Goal: Use online tool/utility: Utilize a website feature to perform a specific function

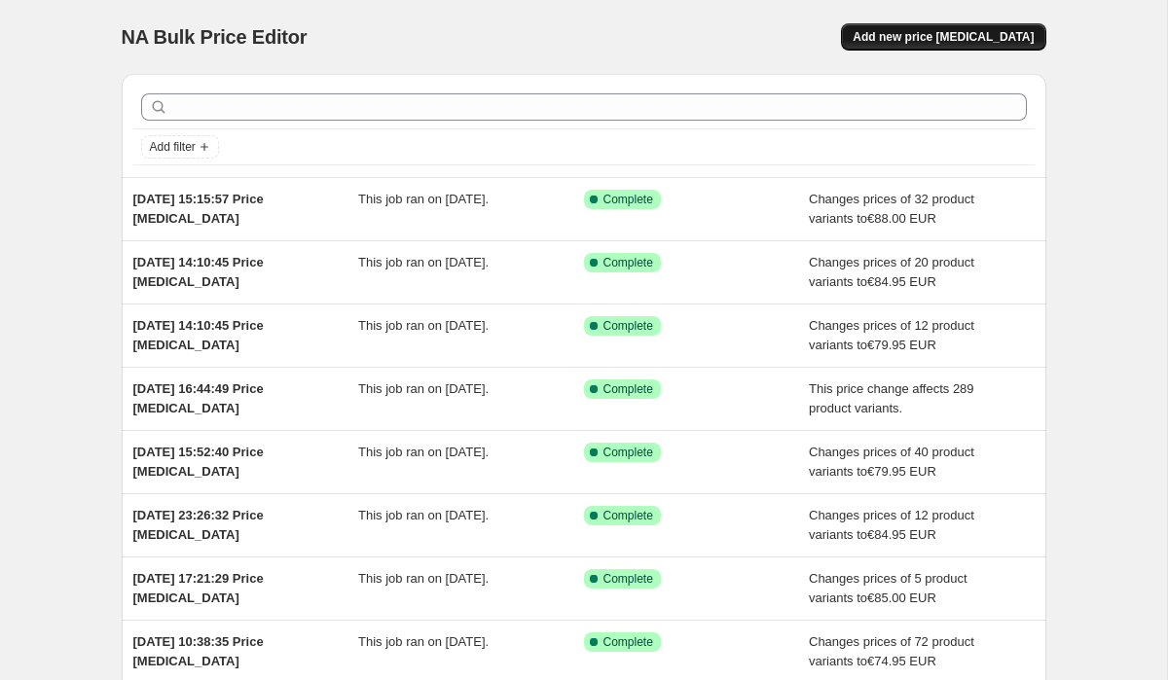
click at [914, 30] on span "Add new price [MEDICAL_DATA]" at bounding box center [942, 37] width 181 height 16
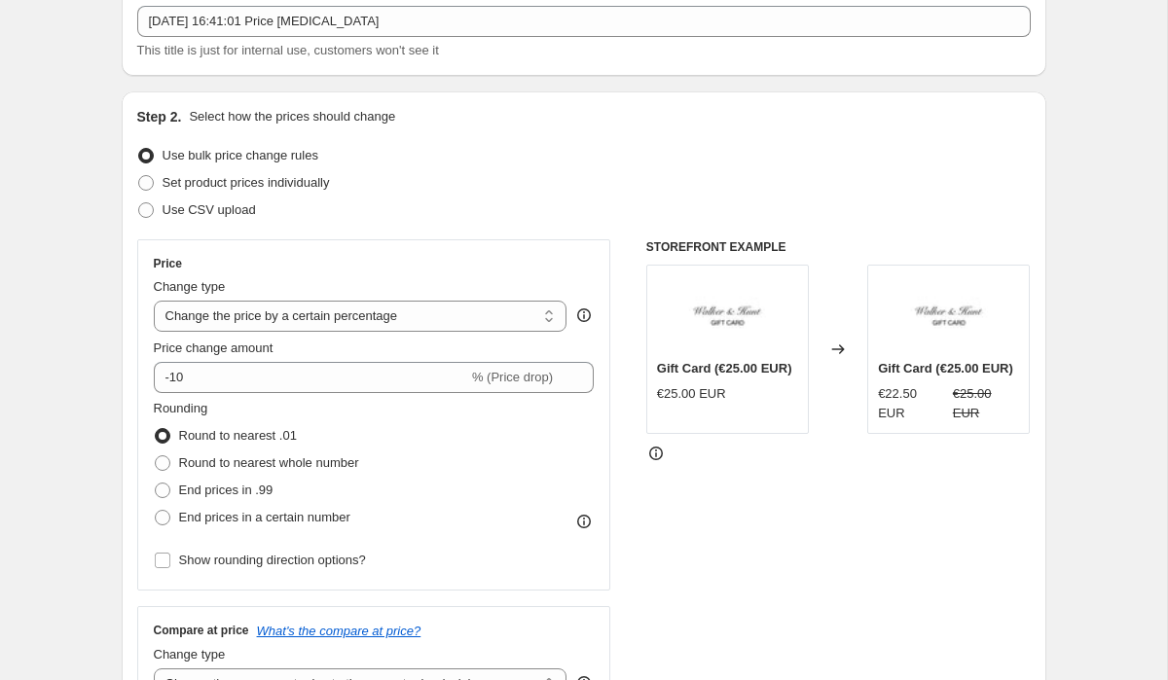
scroll to position [156, 0]
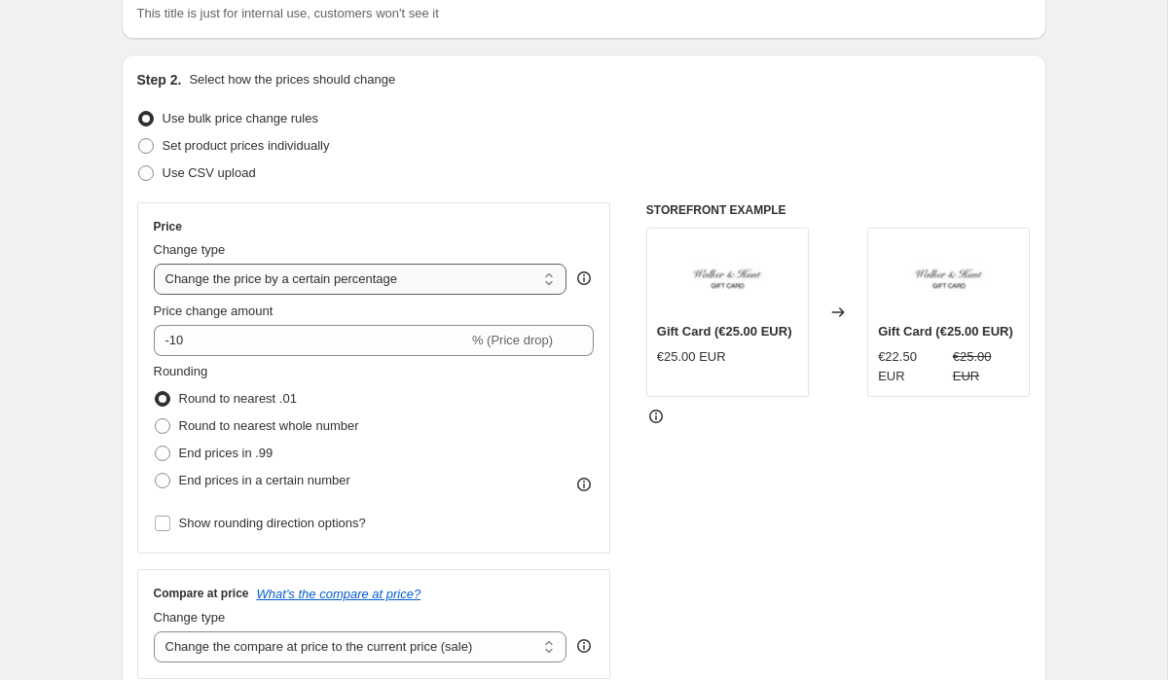
click at [273, 286] on select "Change the price to a certain amount Change the price by a certain amount Chang…" at bounding box center [361, 279] width 414 height 31
select select "to"
type input "80.00"
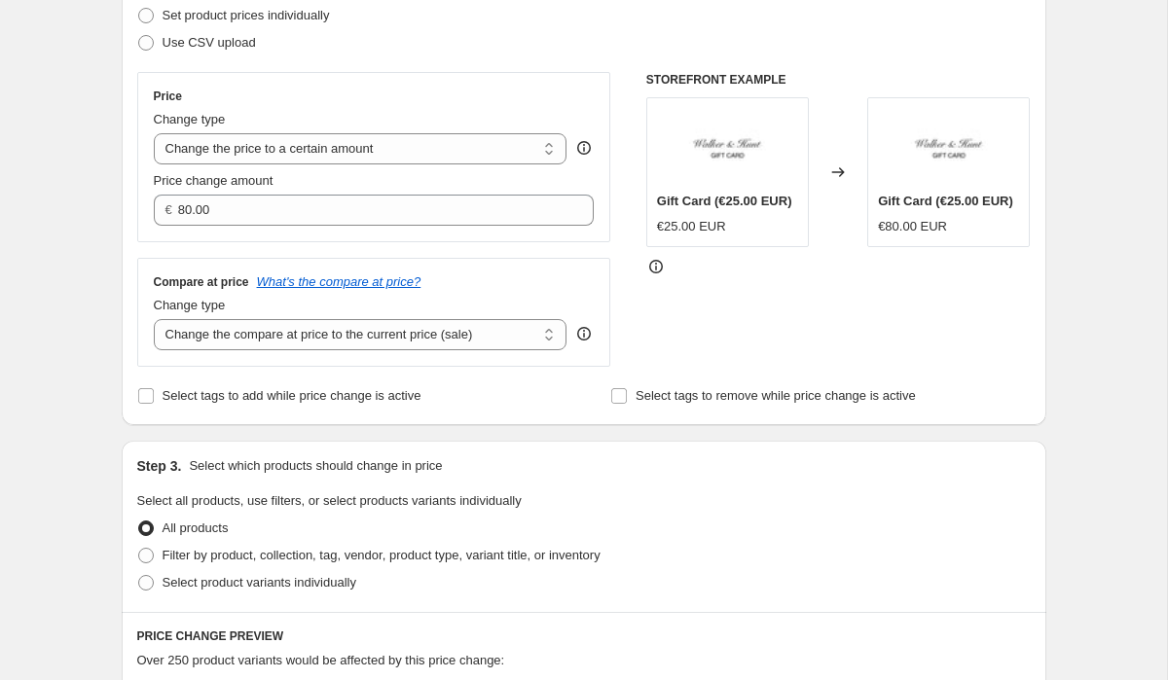
scroll to position [337, 0]
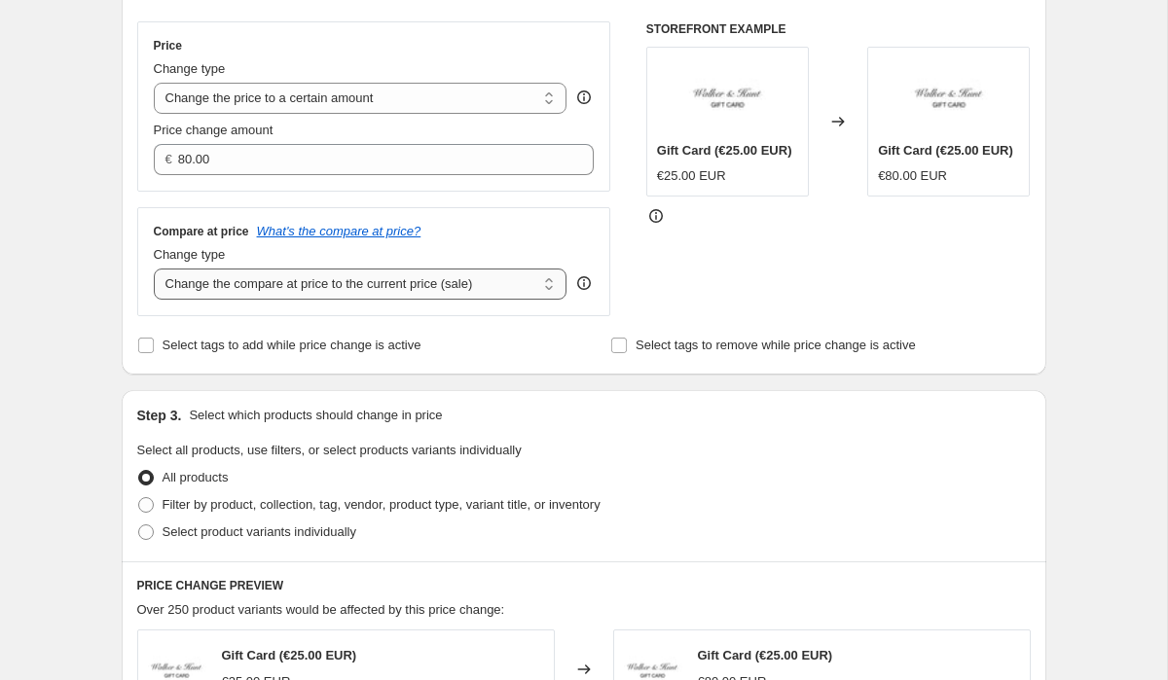
click at [250, 291] on select "Change the compare at price to the current price (sale) Change the compare at p…" at bounding box center [361, 284] width 414 height 31
select select "to"
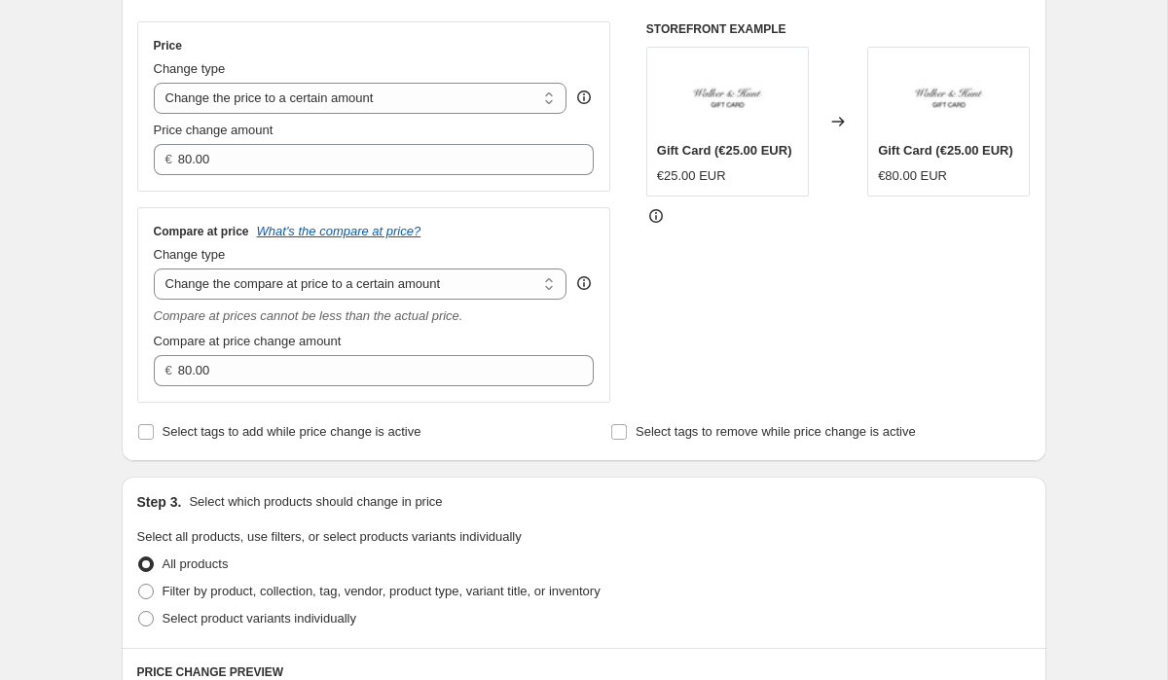
click at [70, 271] on div "Create new price change job. This page is ready Create new price change job Dra…" at bounding box center [583, 642] width 1167 height 1959
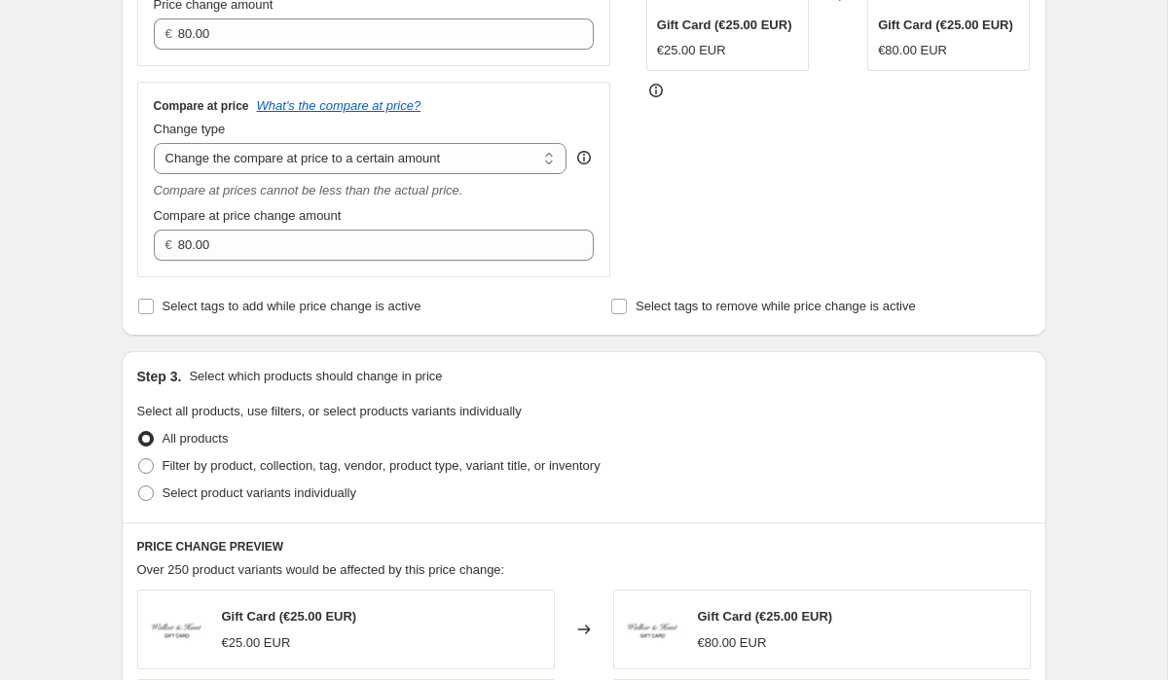
scroll to position [503, 0]
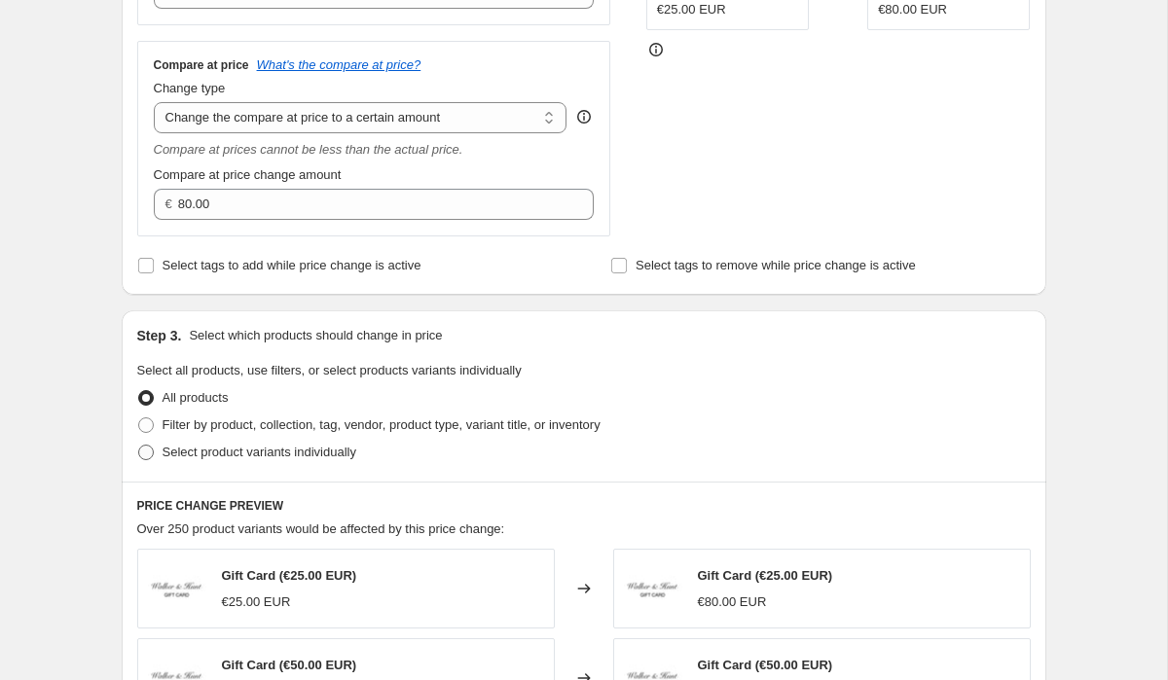
click at [143, 451] on span at bounding box center [146, 453] width 16 height 16
click at [139, 446] on input "Select product variants individually" at bounding box center [138, 445] width 1 height 1
radio input "true"
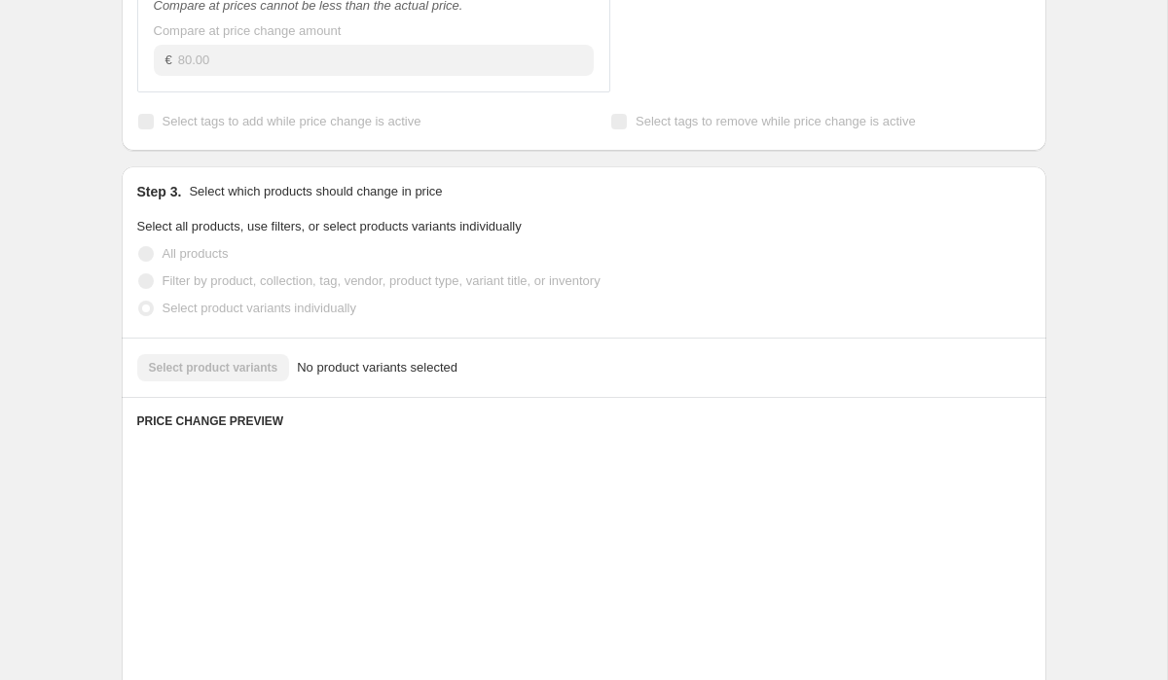
scroll to position [675, 0]
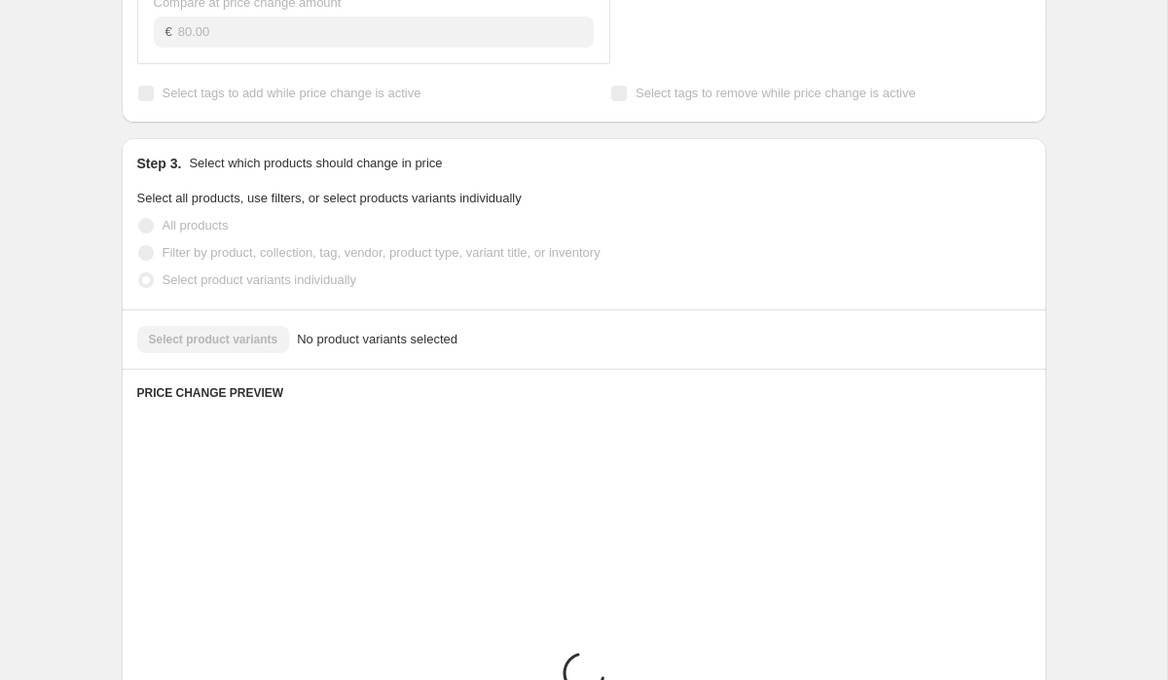
click at [216, 343] on div "Select product variants No product variants selected" at bounding box center [583, 339] width 893 height 27
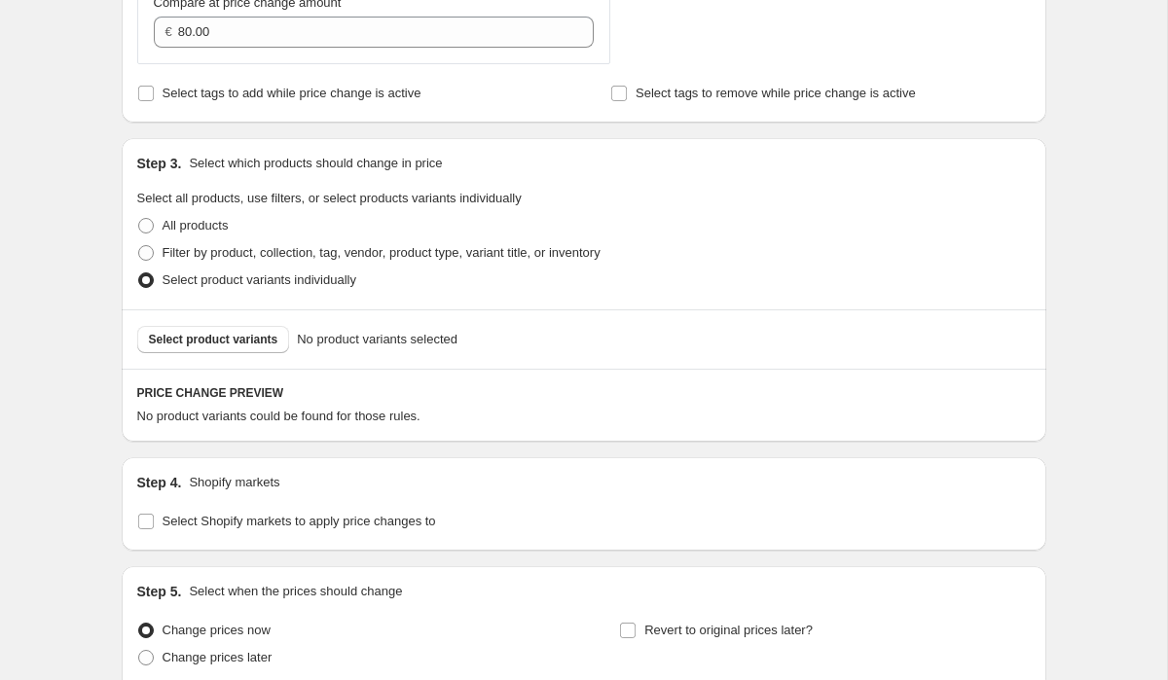
click at [216, 340] on span "Select product variants" at bounding box center [213, 340] width 129 height 16
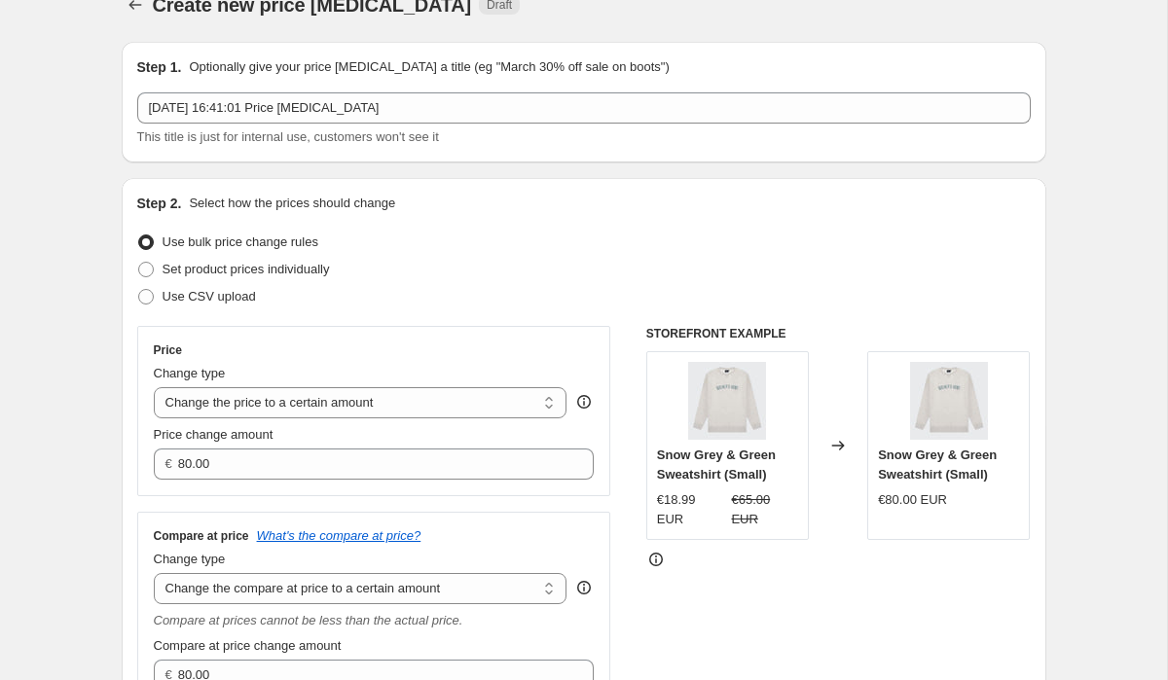
scroll to position [0, 0]
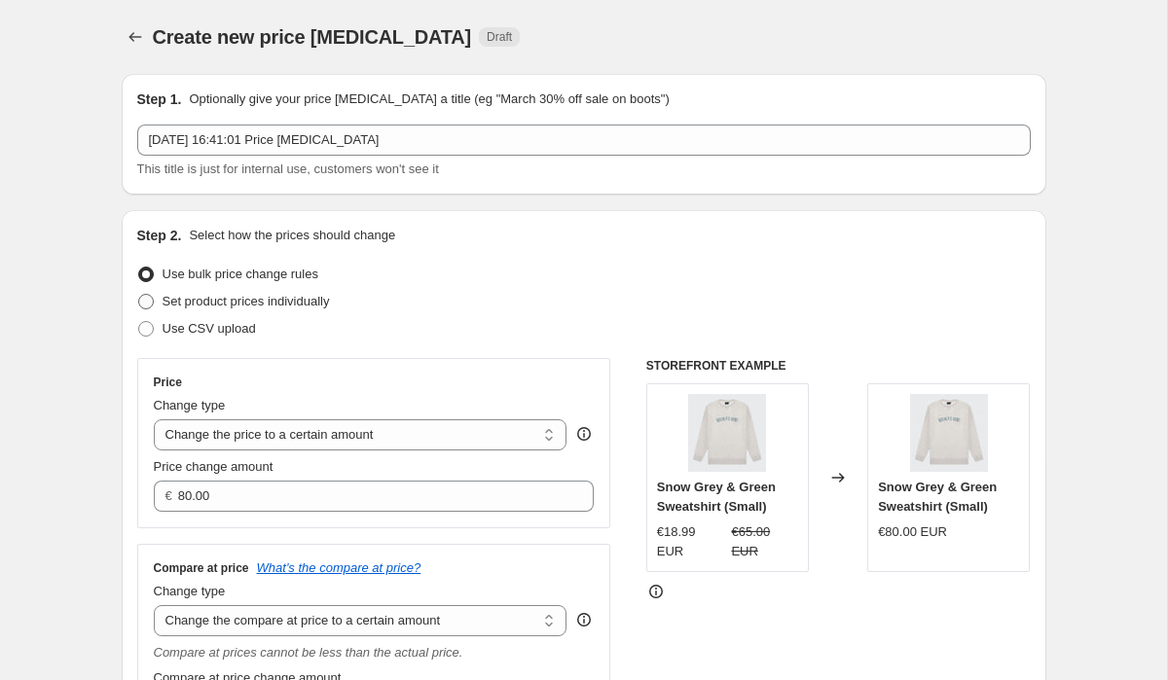
click at [164, 303] on span "Set product prices individually" at bounding box center [246, 301] width 167 height 15
click at [139, 295] on input "Set product prices individually" at bounding box center [138, 294] width 1 height 1
radio input "true"
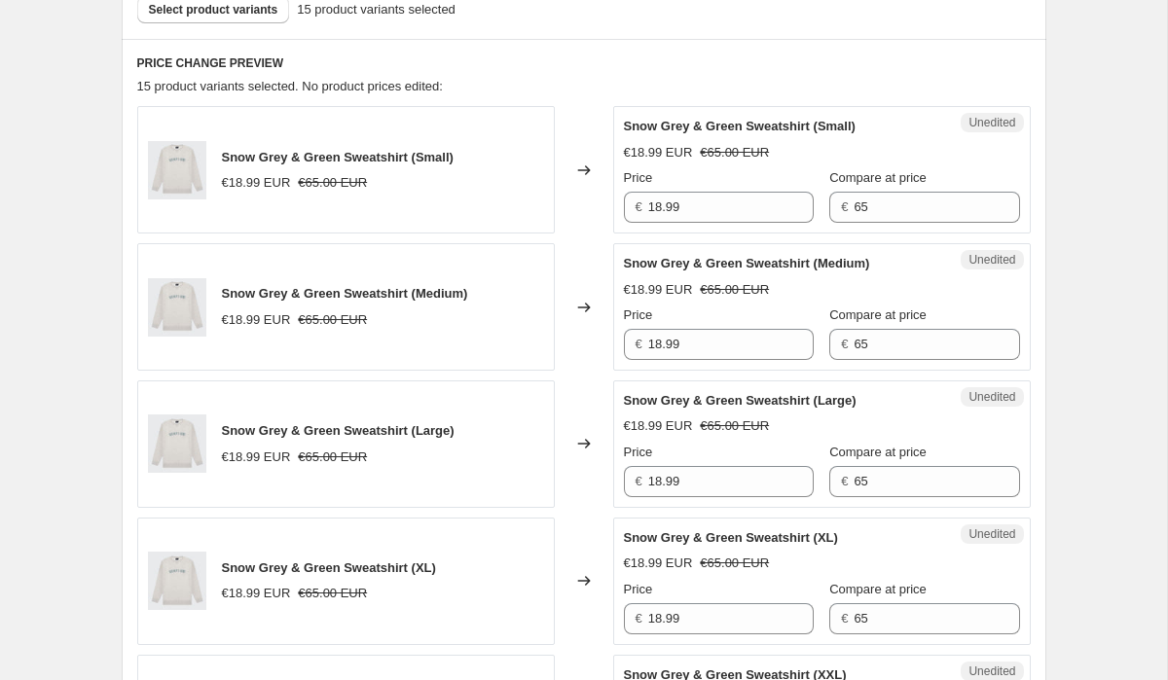
scroll to position [606, 0]
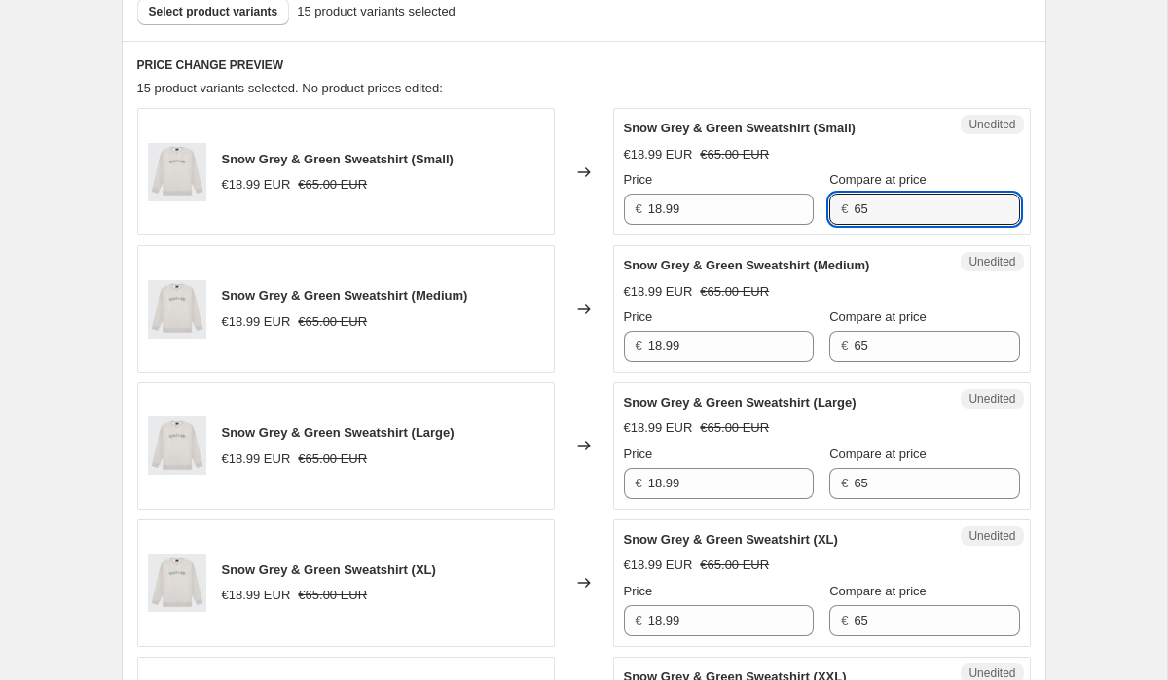
drag, startPoint x: 888, startPoint y: 210, endPoint x: 806, endPoint y: 200, distance: 83.3
click at [808, 200] on div "Price € 18.99 Compare at price € 65" at bounding box center [822, 197] width 396 height 54
drag, startPoint x: 876, startPoint y: 216, endPoint x: 788, endPoint y: 209, distance: 87.8
click at [789, 209] on div "Price € 18.99 Compare at price € 75" at bounding box center [822, 197] width 396 height 54
click at [853, 206] on input "75" at bounding box center [935, 209] width 165 height 31
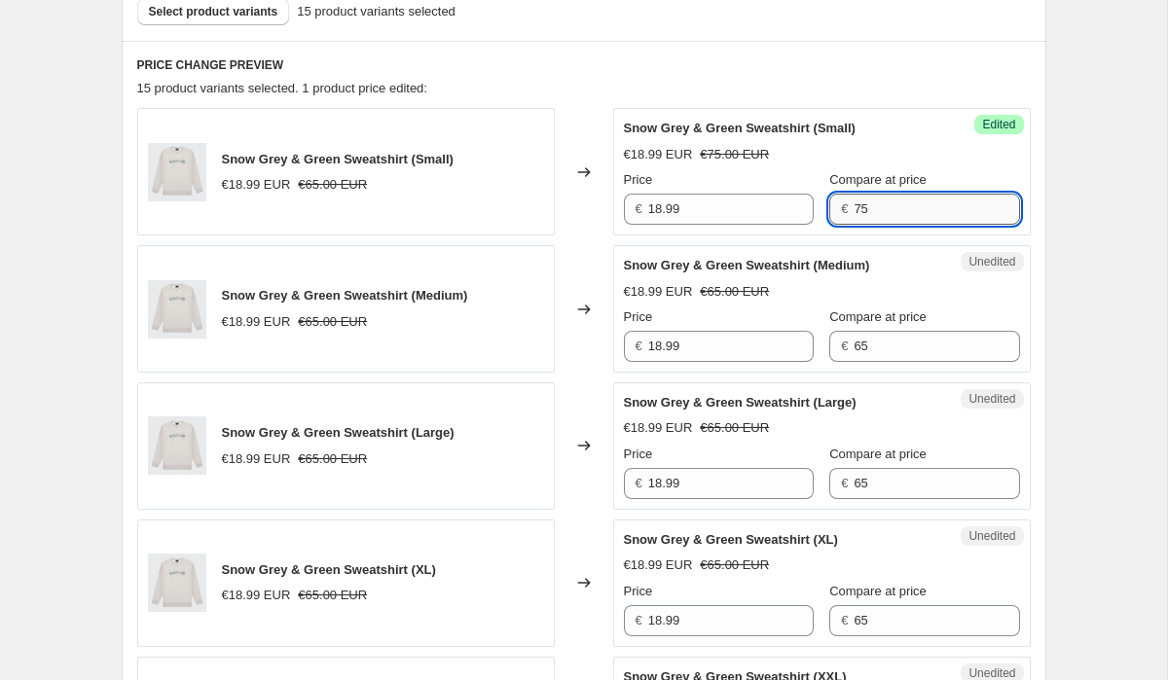
drag, startPoint x: 871, startPoint y: 211, endPoint x: 835, endPoint y: 211, distance: 36.0
click at [853, 211] on input "75" at bounding box center [935, 209] width 165 height 31
paste input "9.9"
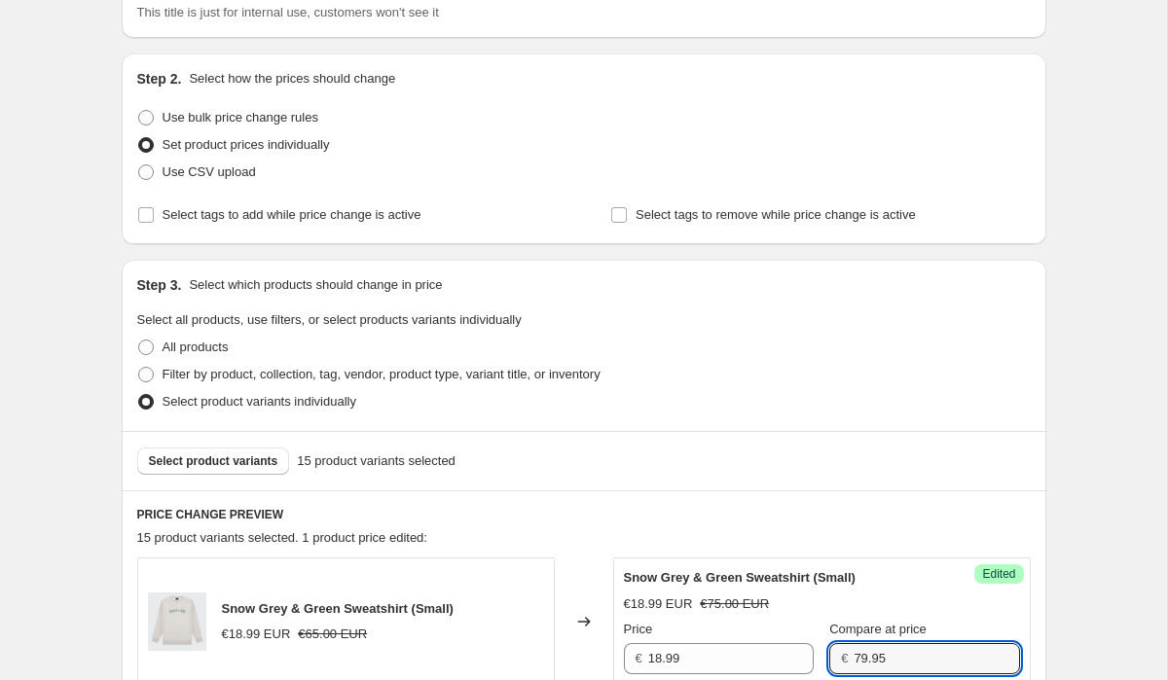
scroll to position [80, 0]
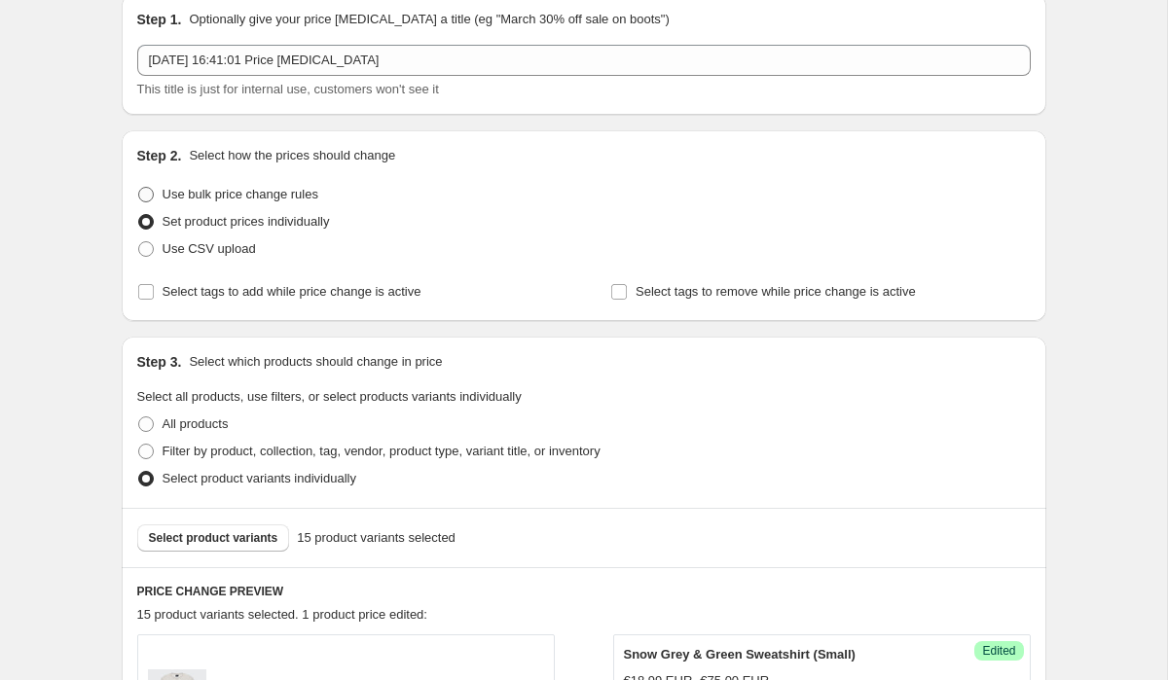
type input "79.95"
click at [153, 196] on span at bounding box center [146, 195] width 16 height 16
click at [139, 188] on input "Use bulk price change rules" at bounding box center [138, 187] width 1 height 1
radio input "true"
select select "to"
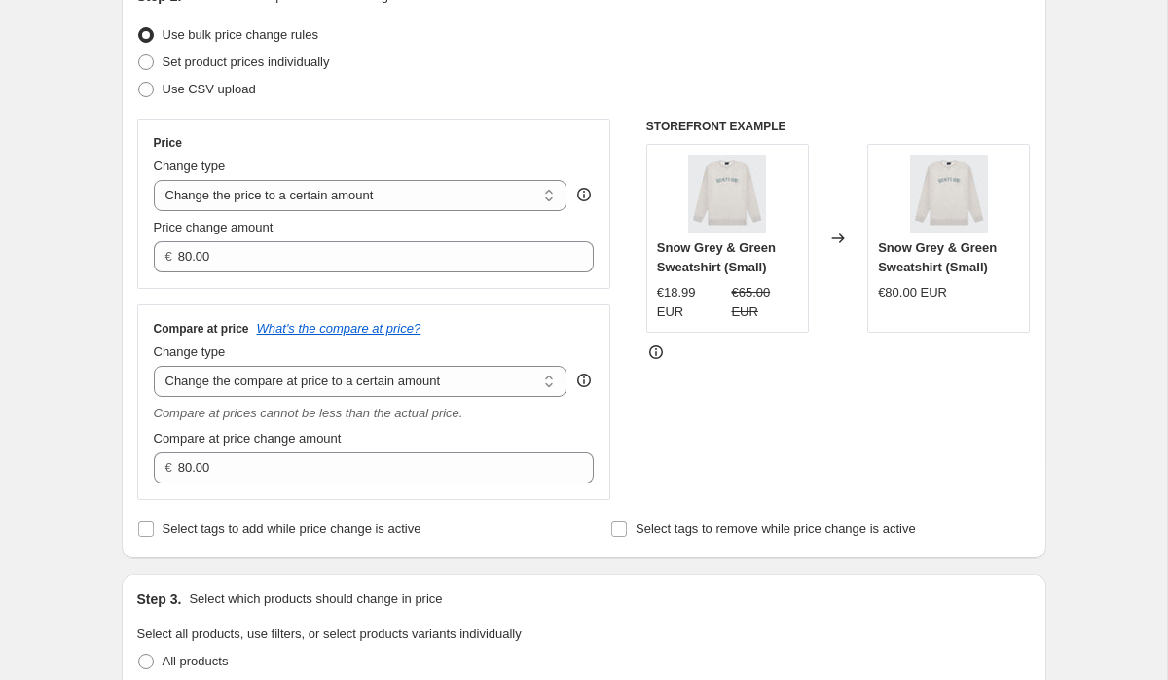
scroll to position [273, 0]
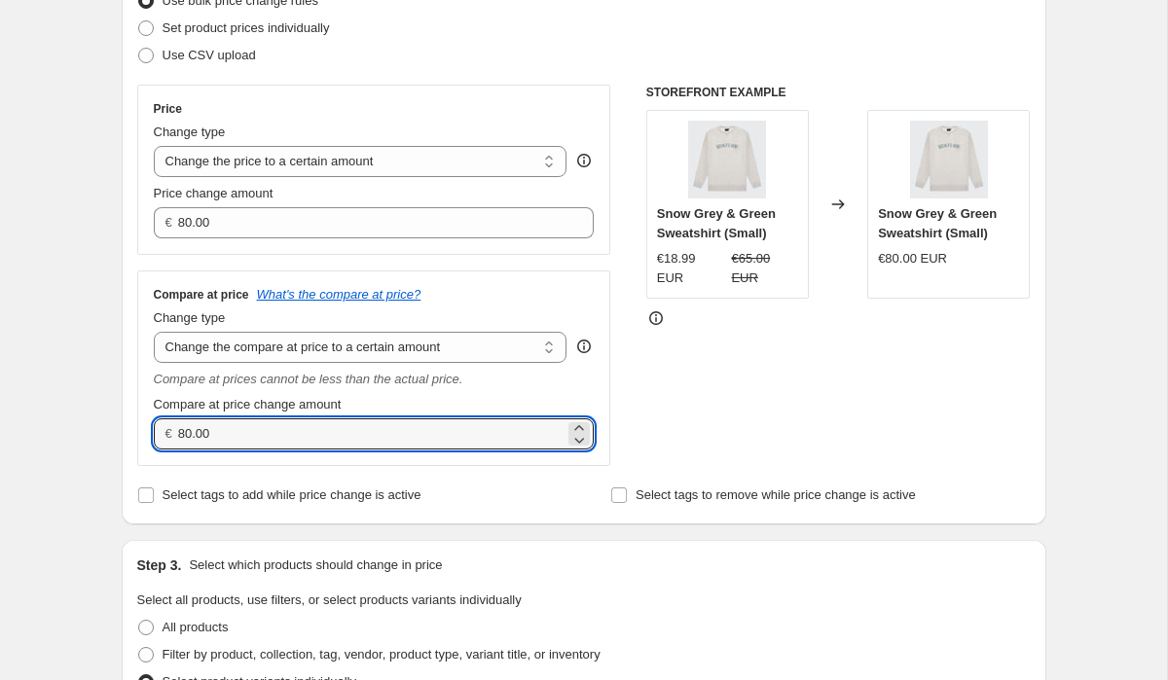
drag, startPoint x: 252, startPoint y: 440, endPoint x: 113, endPoint y: 412, distance: 142.0
drag, startPoint x: 237, startPoint y: 428, endPoint x: 169, endPoint y: 426, distance: 68.1
click at [169, 426] on div "€ 79.95" at bounding box center [374, 433] width 441 height 31
type input "79.95"
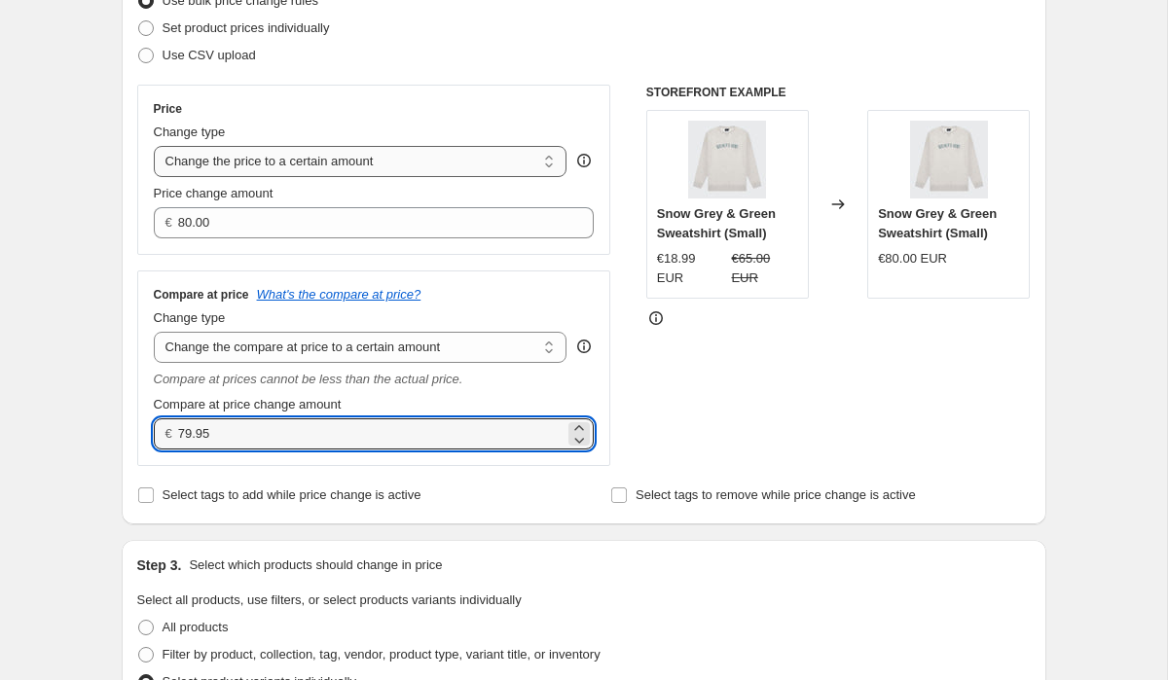
click at [249, 164] on select "Change the price to a certain amount Change the price by a certain amount Chang…" at bounding box center [361, 161] width 414 height 31
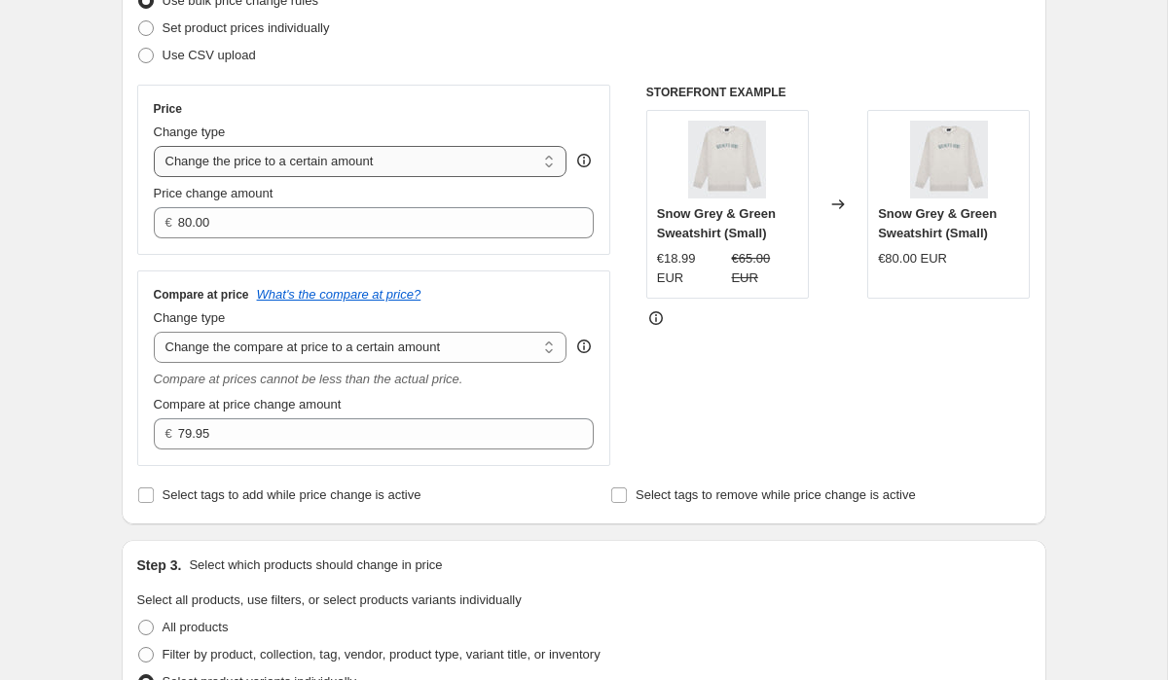
click at [260, 165] on select "Change the price to a certain amount Change the price by a certain amount Chang…" at bounding box center [361, 161] width 414 height 31
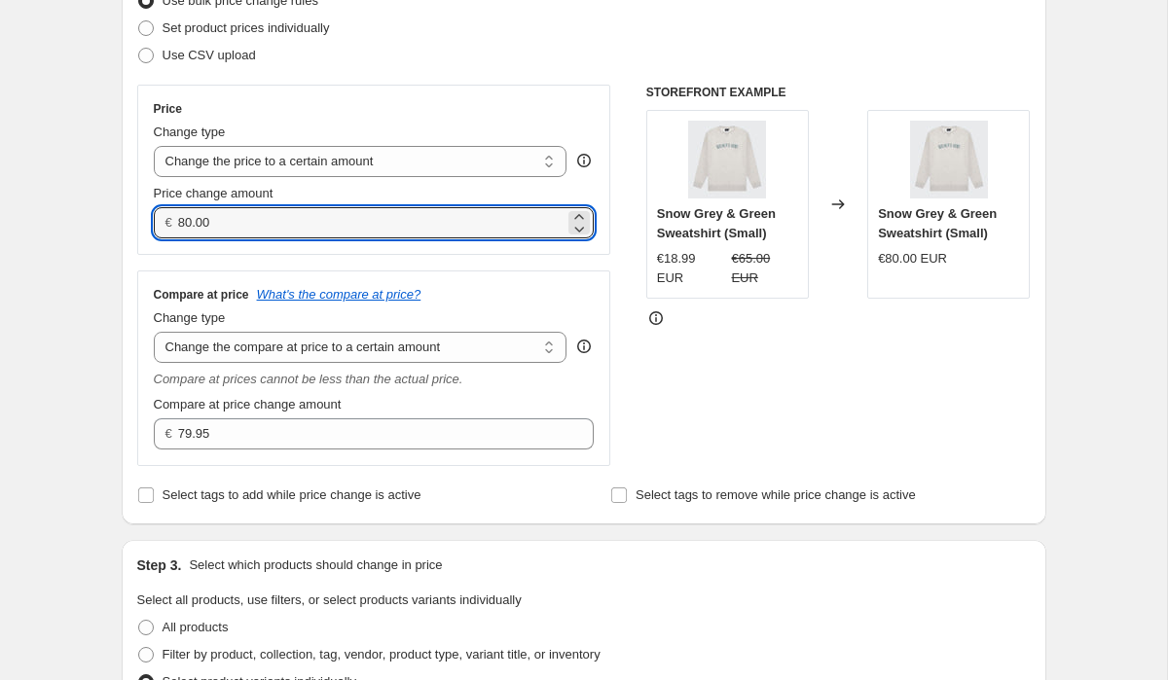
drag, startPoint x: 243, startPoint y: 223, endPoint x: 128, endPoint y: 223, distance: 114.8
click at [133, 223] on div "Step 2. Select how the prices should change Use bulk price change rules Set pro…" at bounding box center [584, 231] width 924 height 588
type input "23.98"
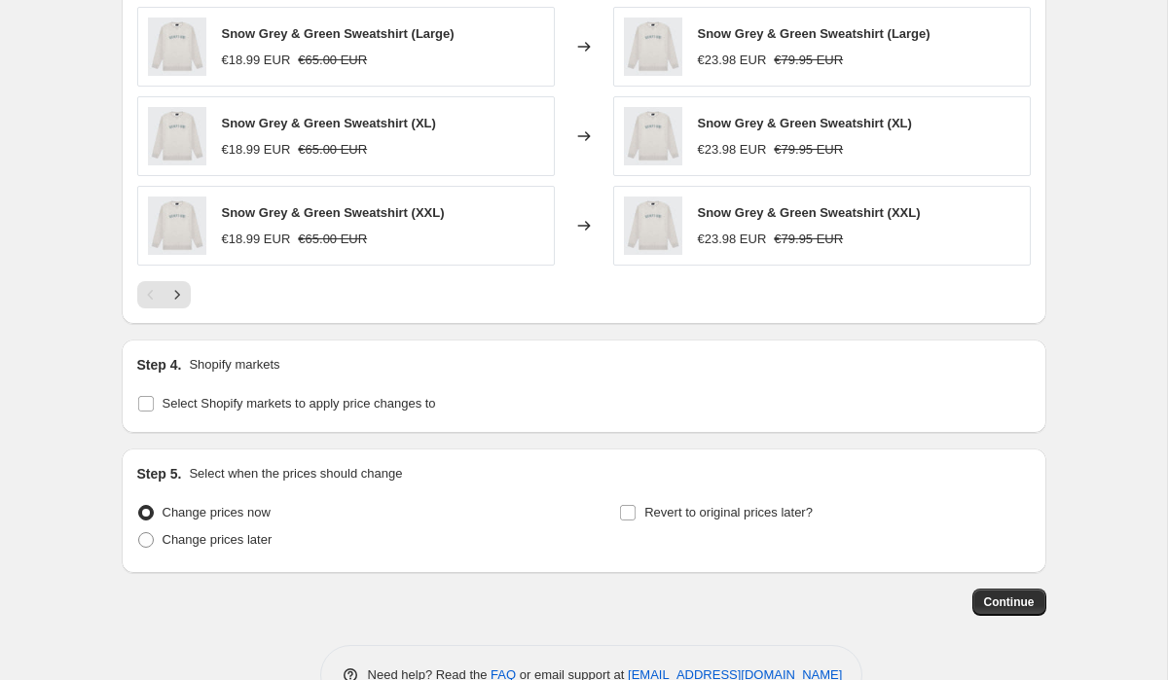
scroll to position [1324, 0]
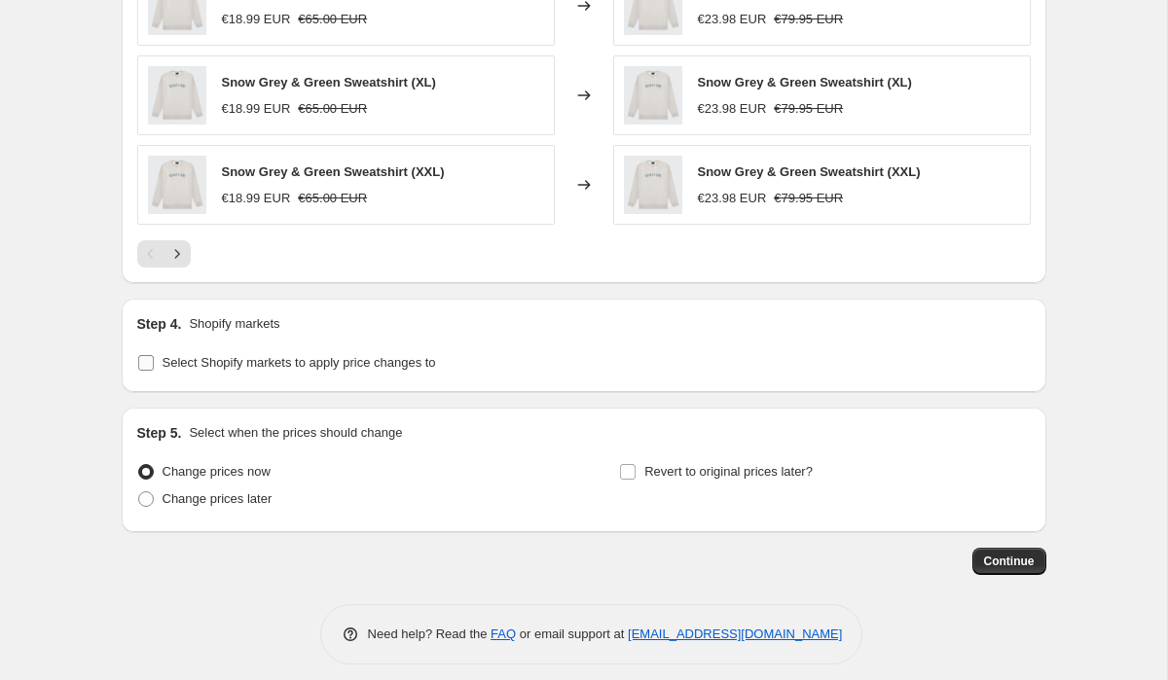
click at [138, 368] on input "Select Shopify markets to apply price changes to" at bounding box center [146, 363] width 16 height 16
checkbox input "true"
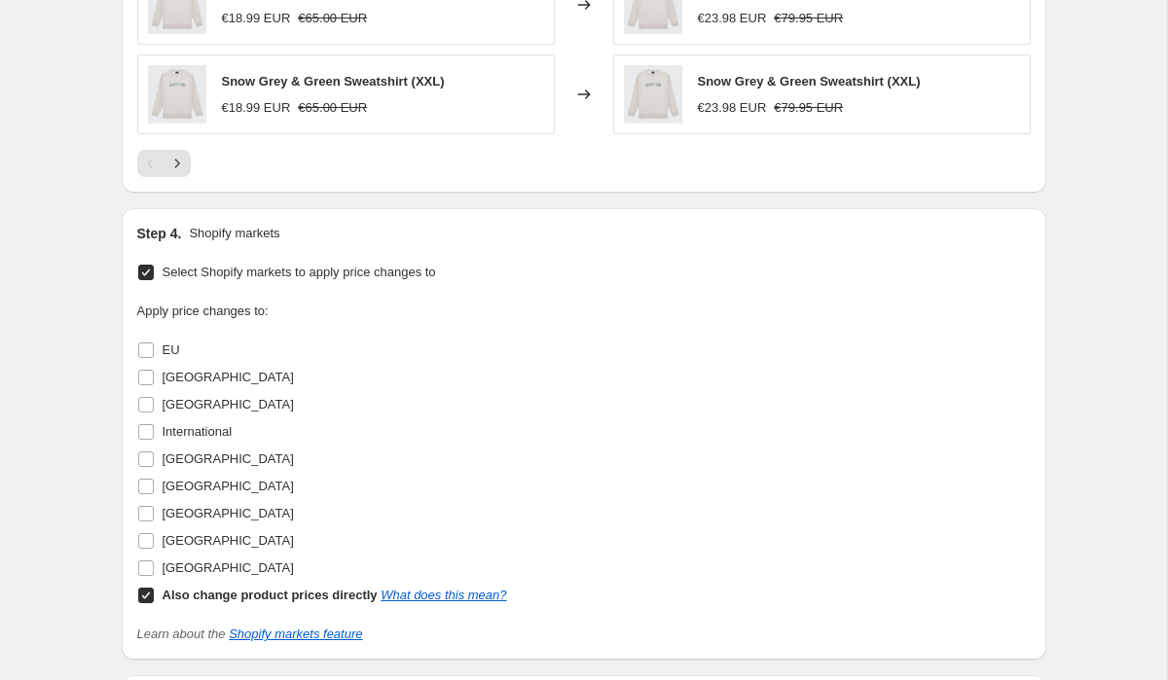
scroll to position [1542, 0]
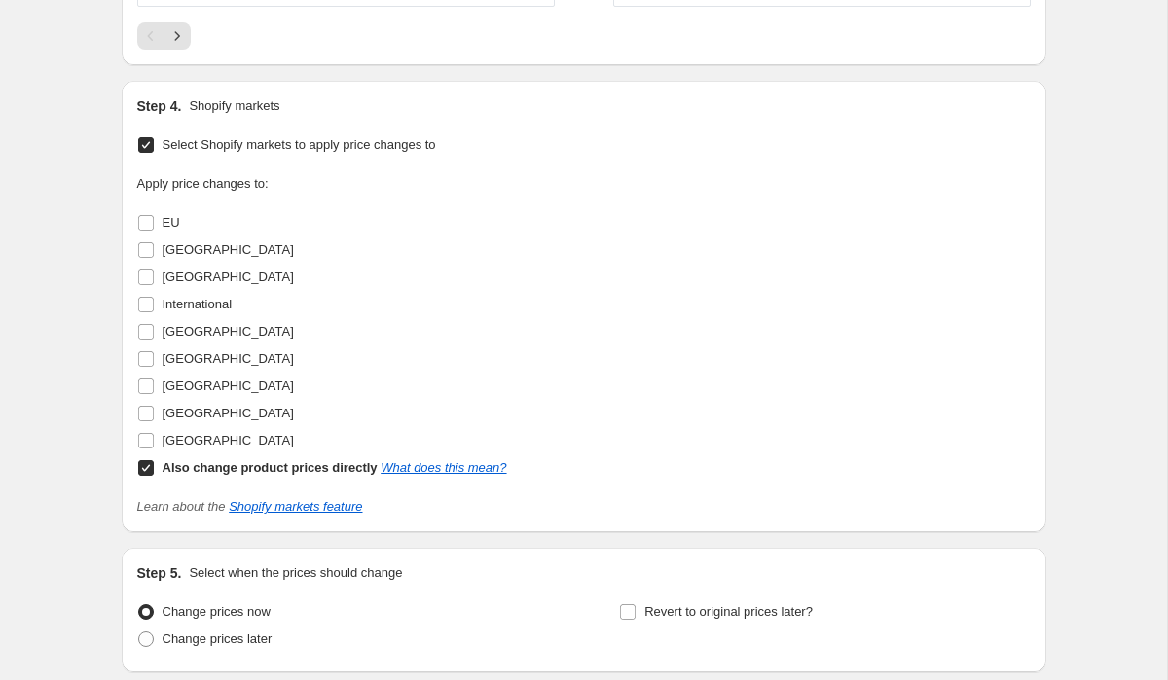
click at [144, 467] on input "Also change product prices directly What does this mean?" at bounding box center [146, 468] width 16 height 16
checkbox input "false"
click at [146, 226] on input "EU" at bounding box center [146, 223] width 16 height 16
checkbox input "true"
click at [143, 331] on input "Ireland" at bounding box center [146, 332] width 16 height 16
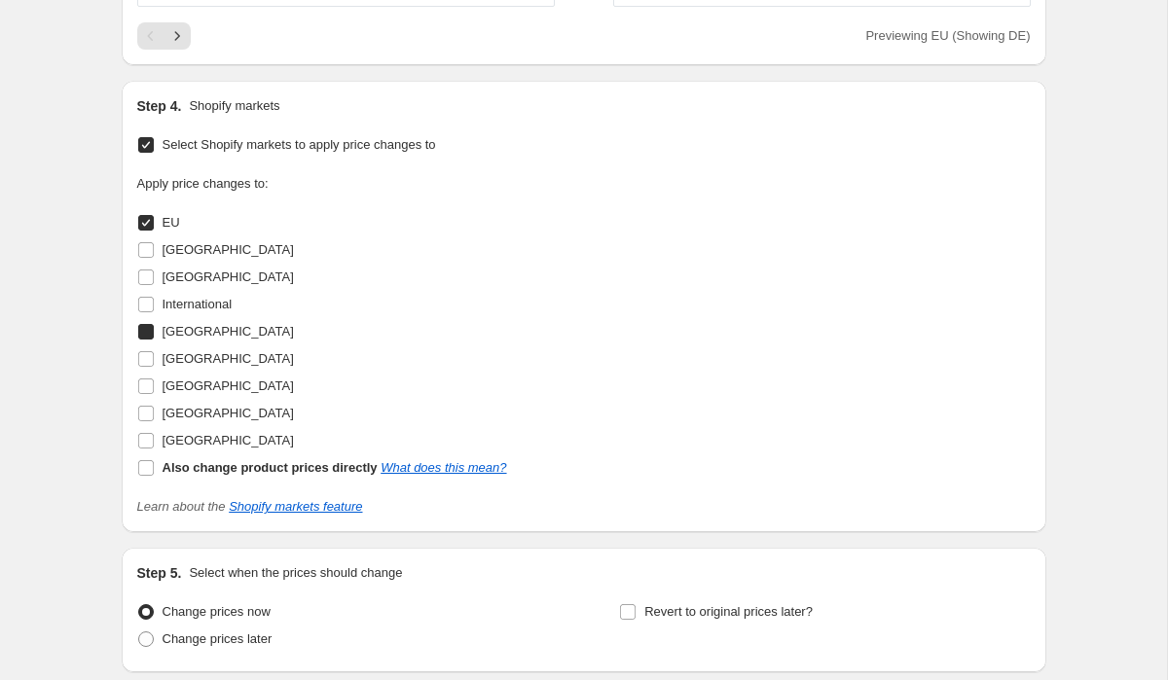
checkbox input "true"
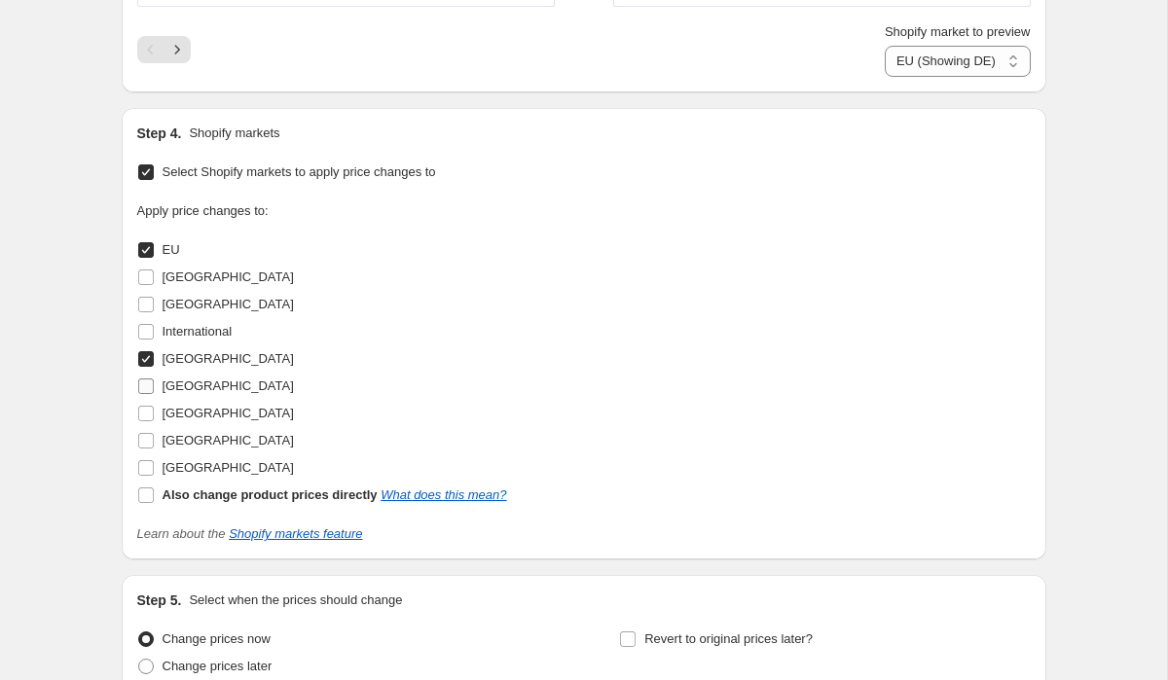
click at [146, 395] on label "Spain" at bounding box center [215, 386] width 157 height 27
click at [146, 394] on input "Spain" at bounding box center [146, 387] width 16 height 16
checkbox input "true"
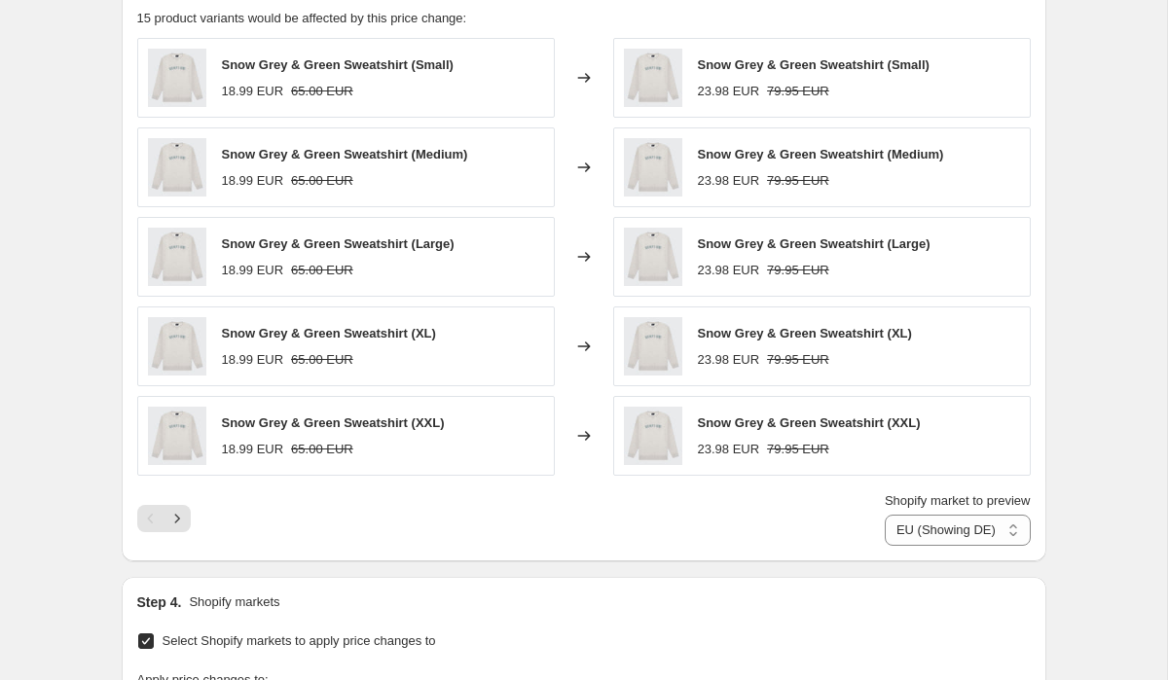
scroll to position [1025, 0]
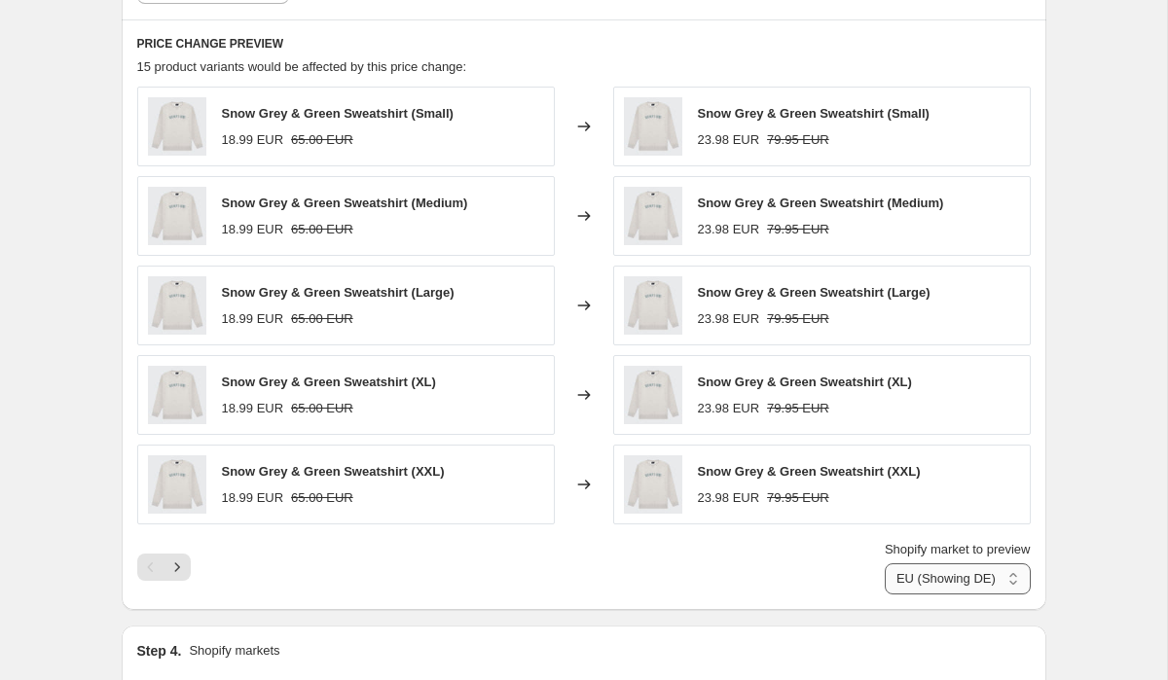
click at [941, 583] on select "EU (Showing DE) Ireland Spain" at bounding box center [958, 578] width 146 height 31
select select "20611170"
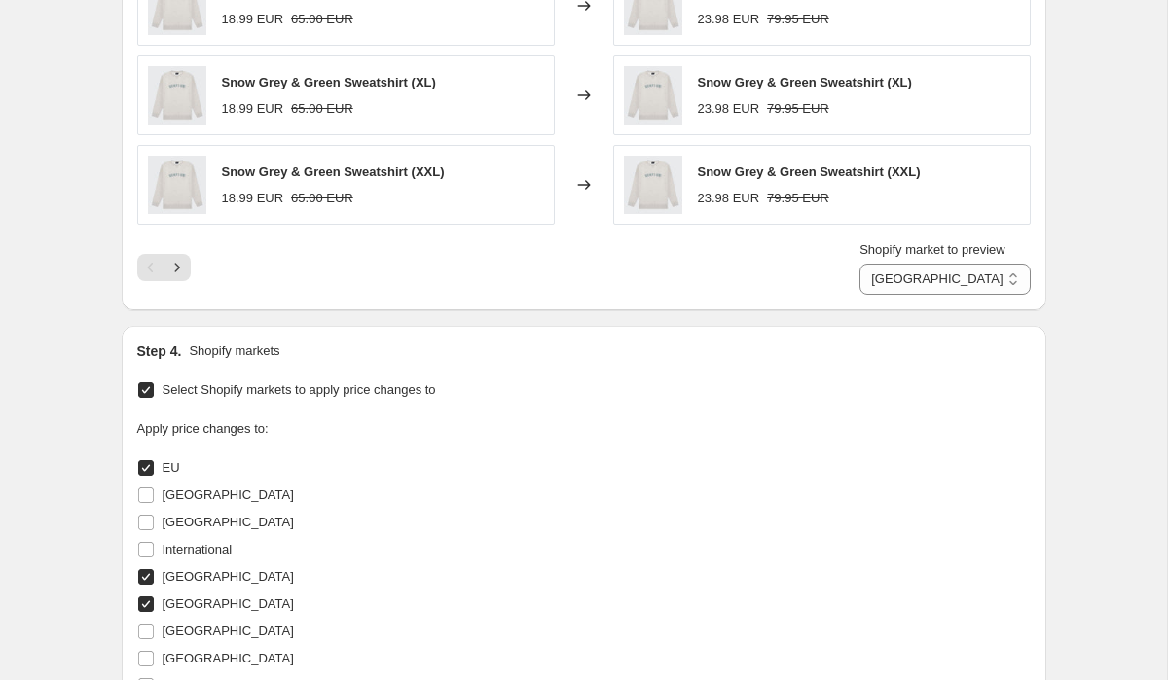
scroll to position [1723, 0]
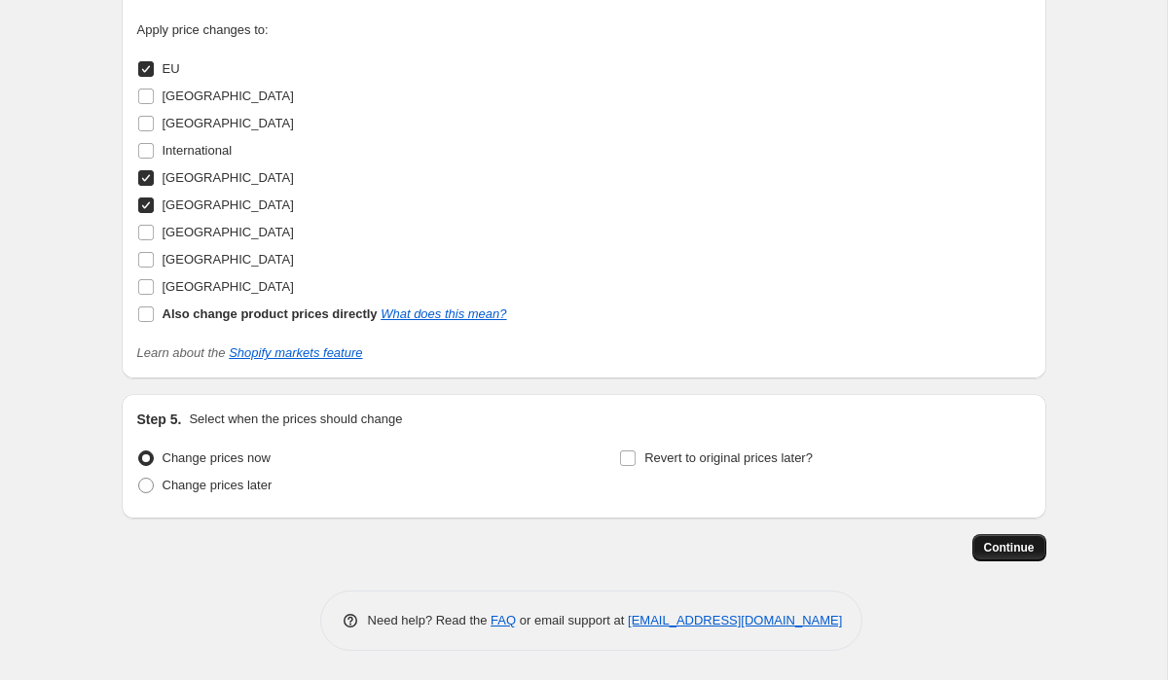
click at [1007, 535] on button "Continue" at bounding box center [1009, 547] width 74 height 27
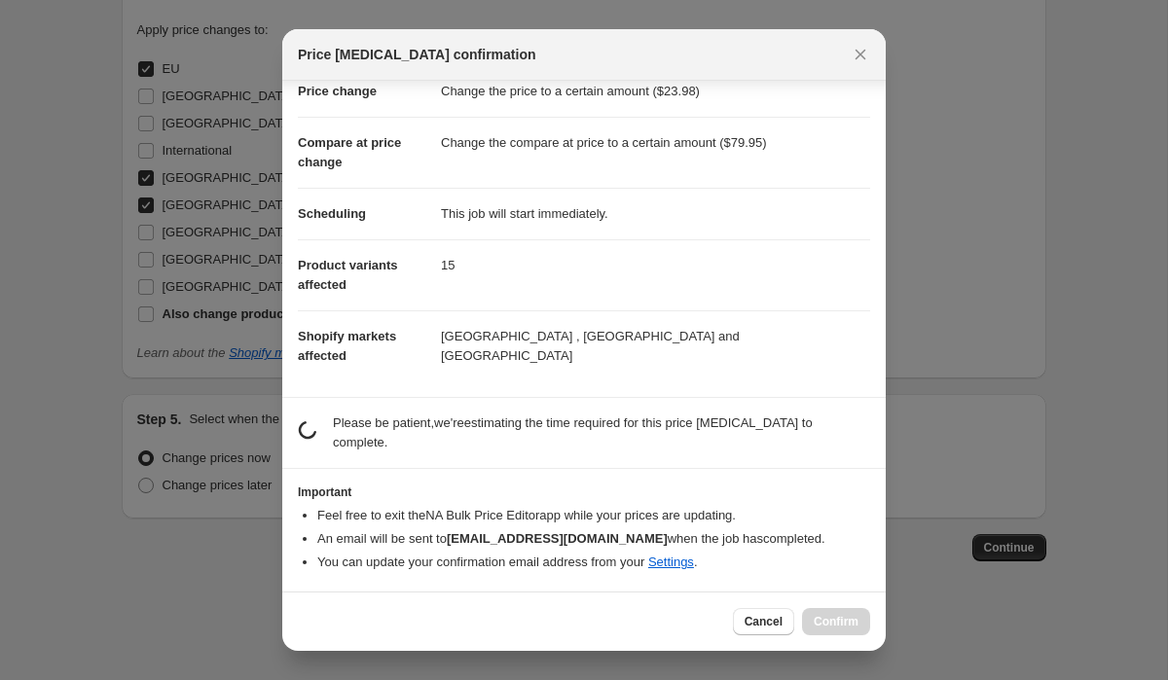
scroll to position [50, 0]
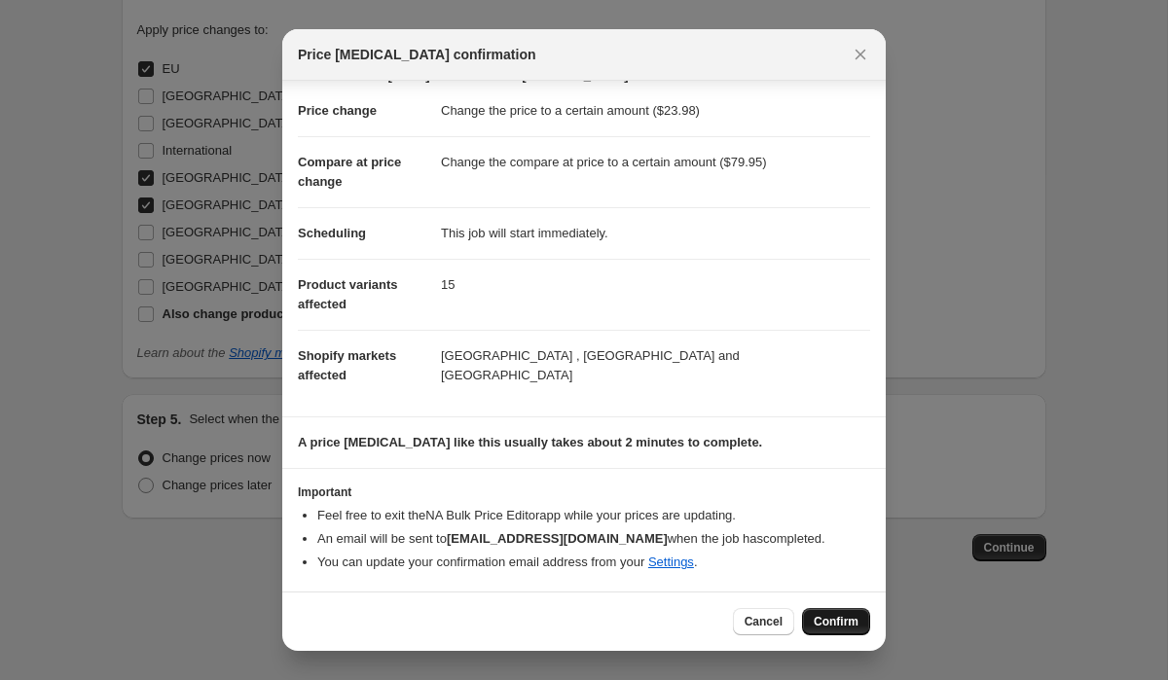
click at [851, 620] on span "Confirm" at bounding box center [835, 622] width 45 height 16
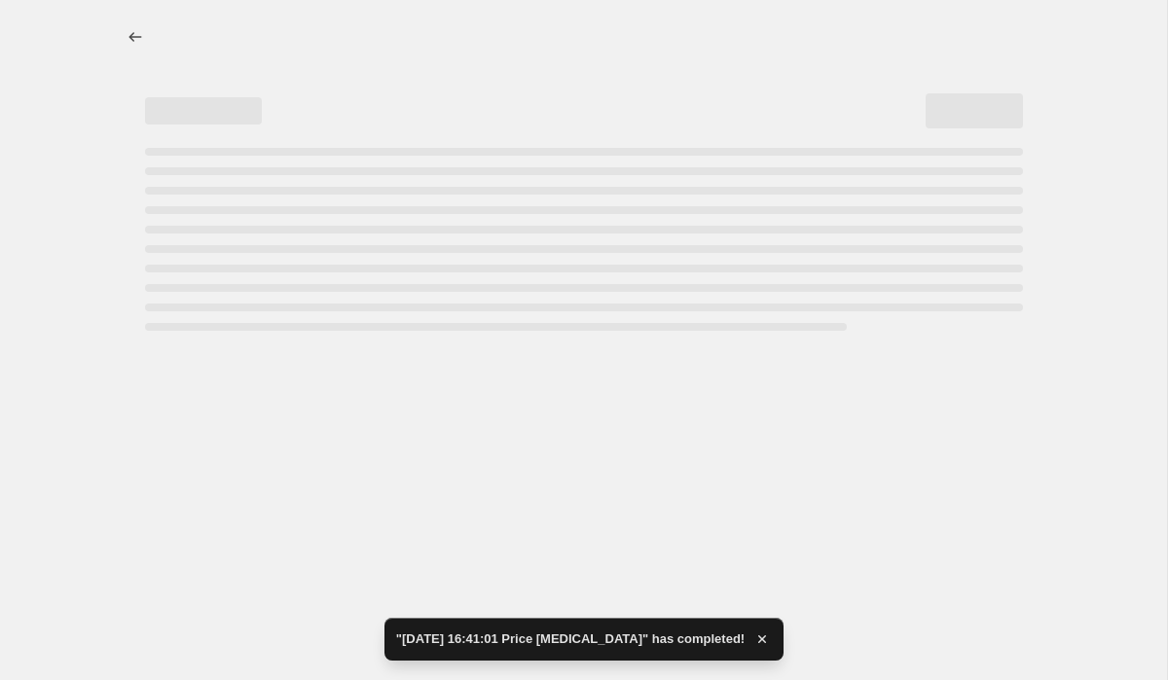
select select "to"
select select "20611170"
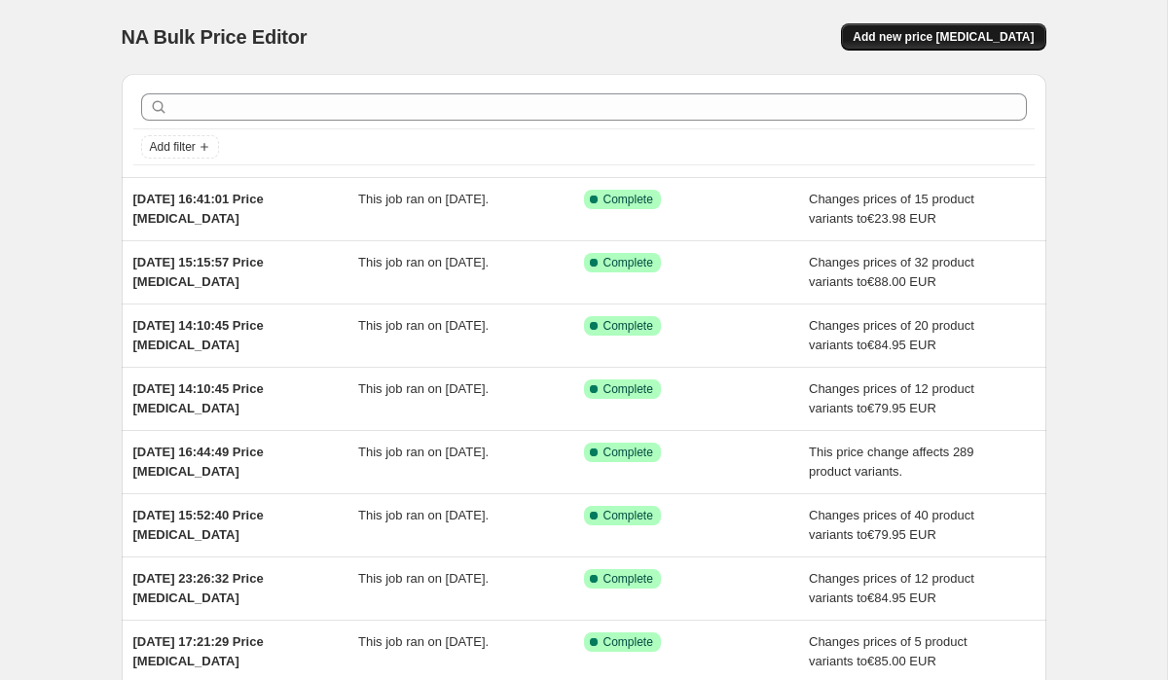
click at [958, 36] on span "Add new price [MEDICAL_DATA]" at bounding box center [942, 37] width 181 height 16
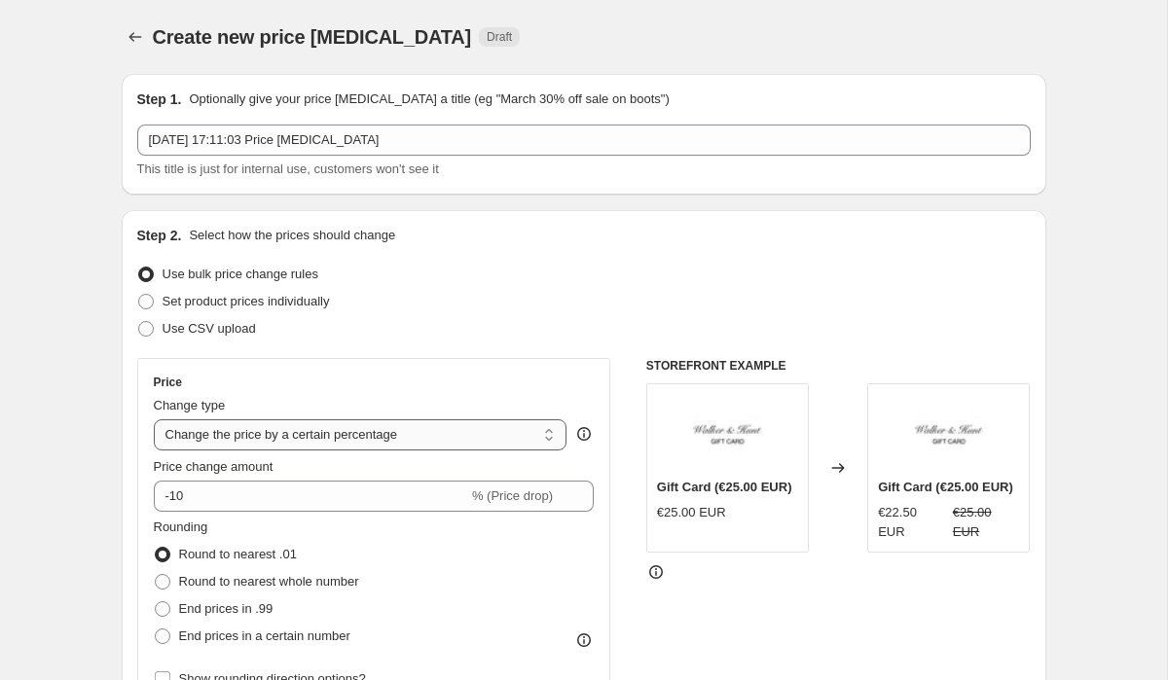
click at [246, 438] on select "Change the price to a certain amount Change the price by a certain amount Chang…" at bounding box center [361, 434] width 414 height 31
select select "by"
type input "-10.00"
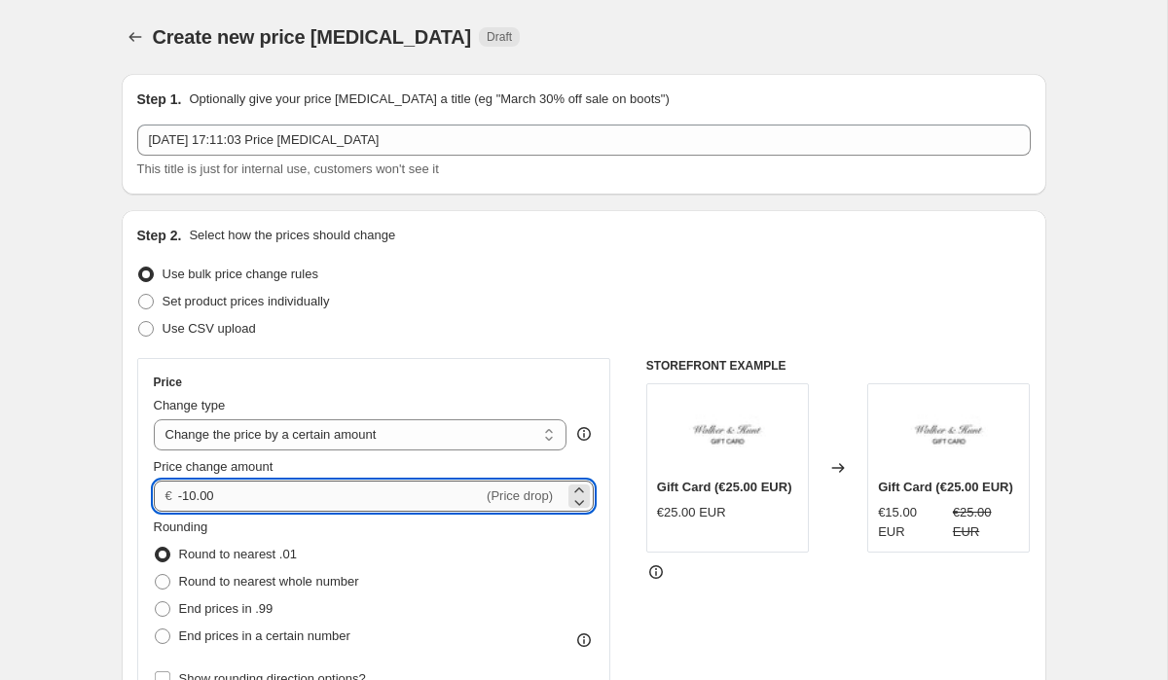
click at [222, 495] on input "-10.00" at bounding box center [330, 496] width 305 height 31
click at [229, 441] on select "Change the price to a certain amount Change the price by a certain amount Chang…" at bounding box center [361, 434] width 414 height 31
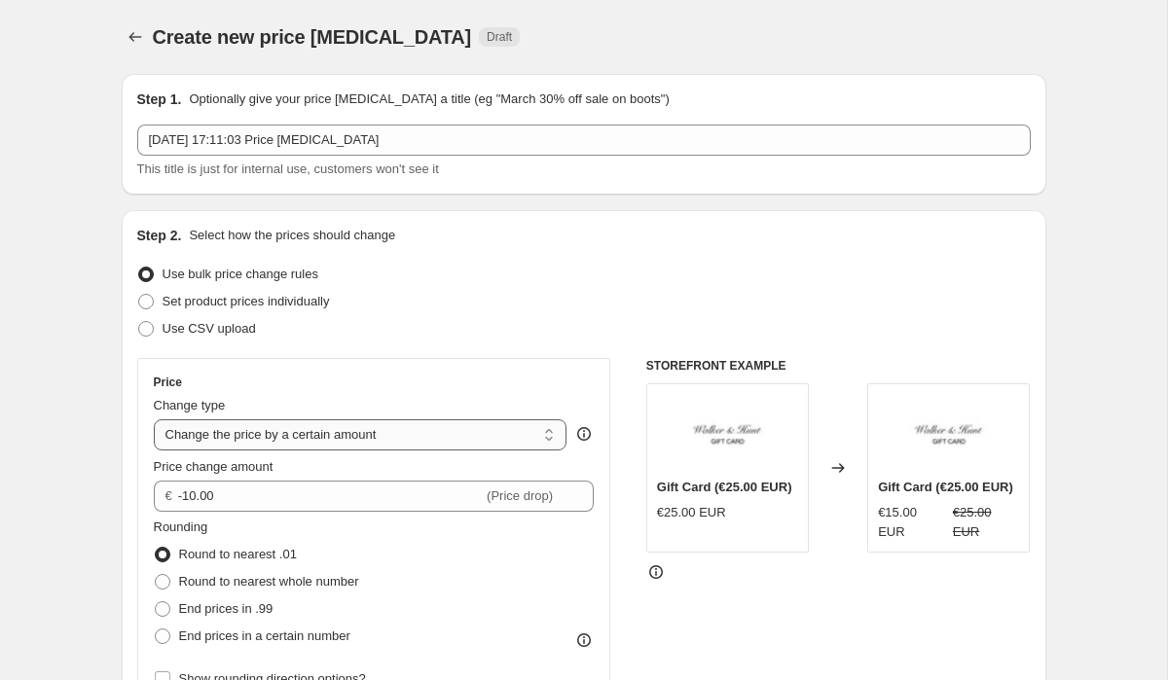
select select "percentage"
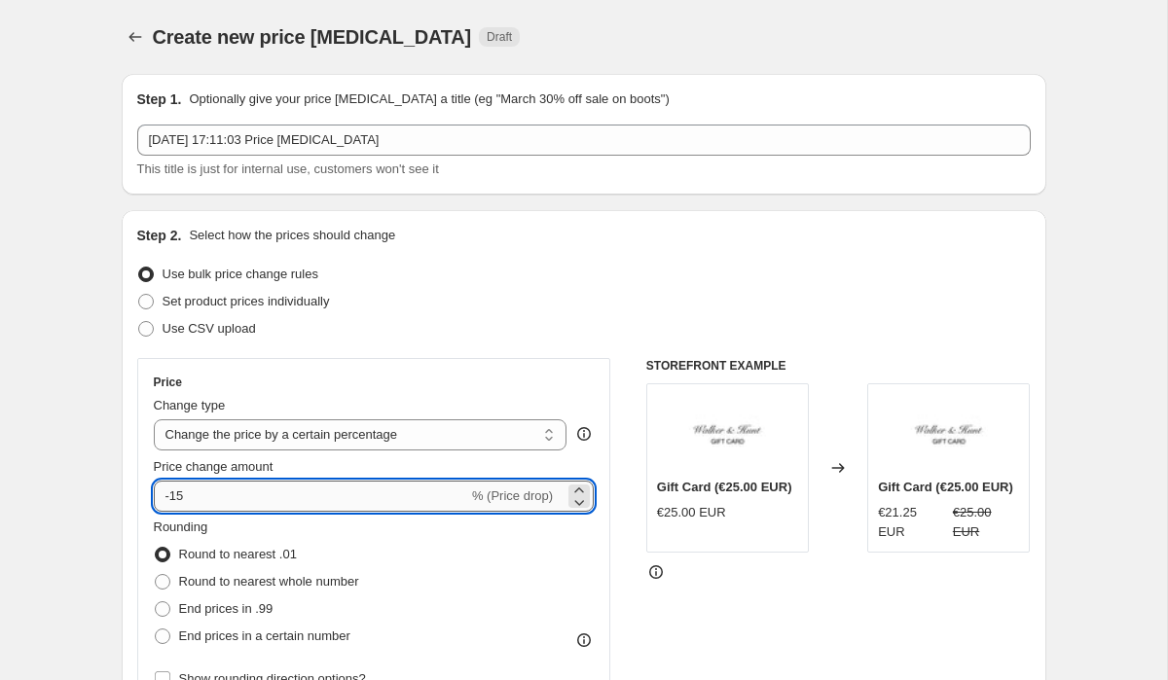
drag, startPoint x: 246, startPoint y: 498, endPoint x: 171, endPoint y: 499, distance: 74.9
click at [171, 499] on input "-15" at bounding box center [311, 496] width 314 height 31
type input "-35"
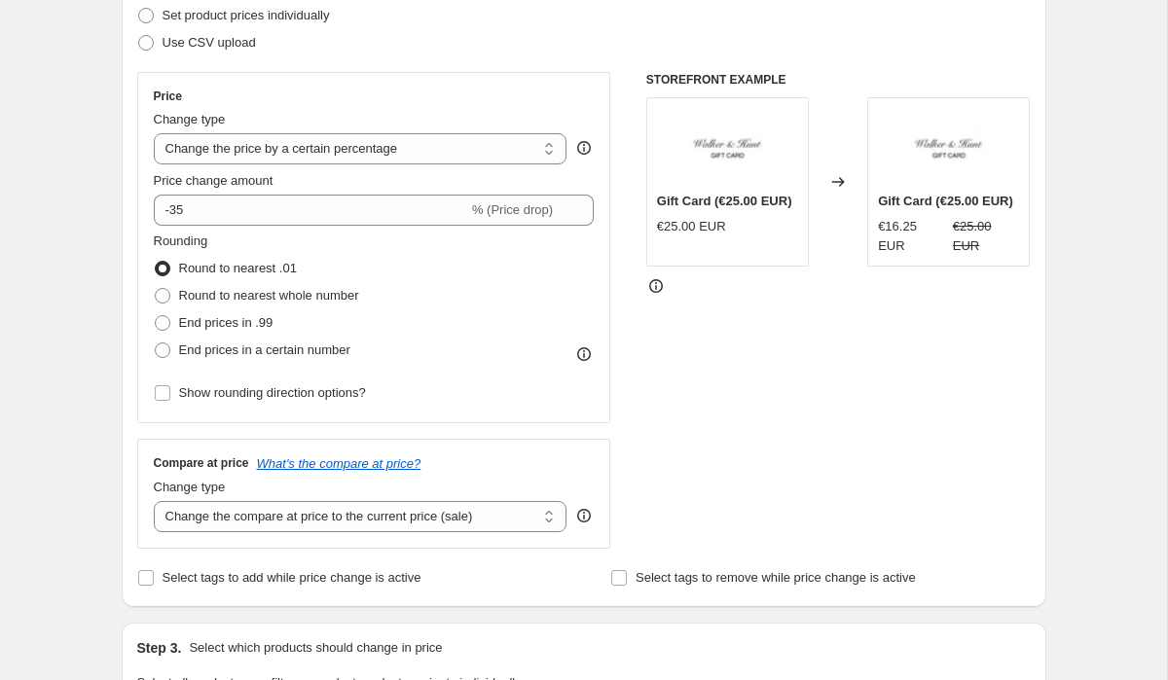
scroll to position [309, 0]
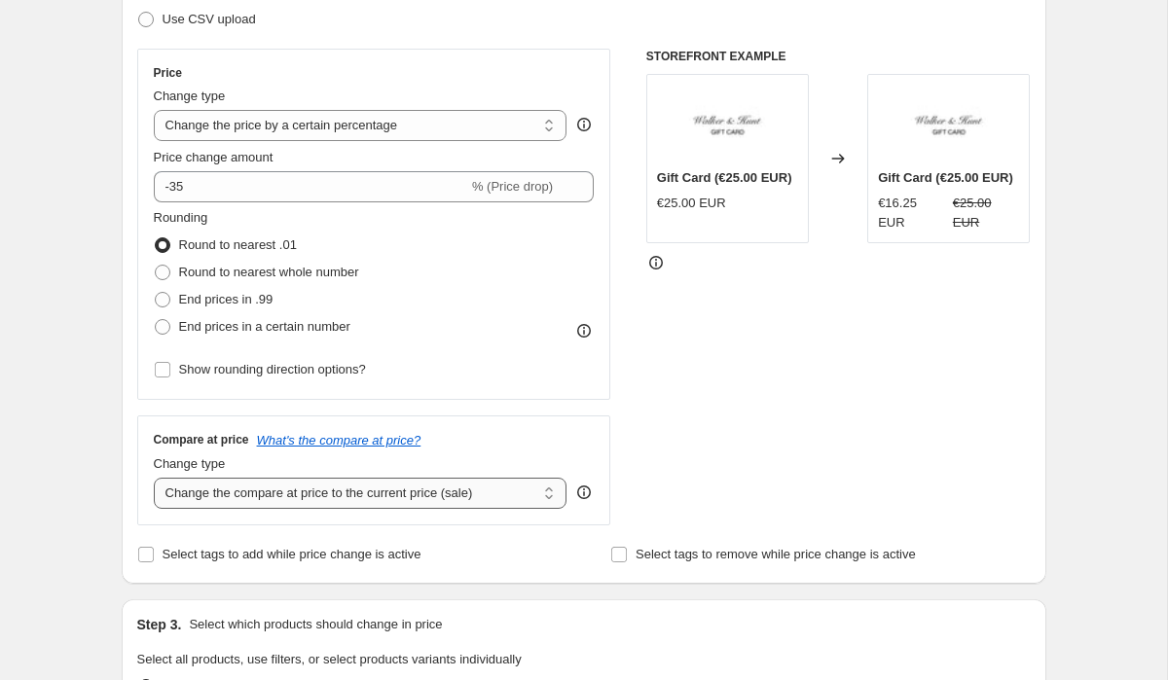
click at [265, 490] on select "Change the compare at price to the current price (sale) Change the compare at p…" at bounding box center [361, 493] width 414 height 31
select select "no_change"
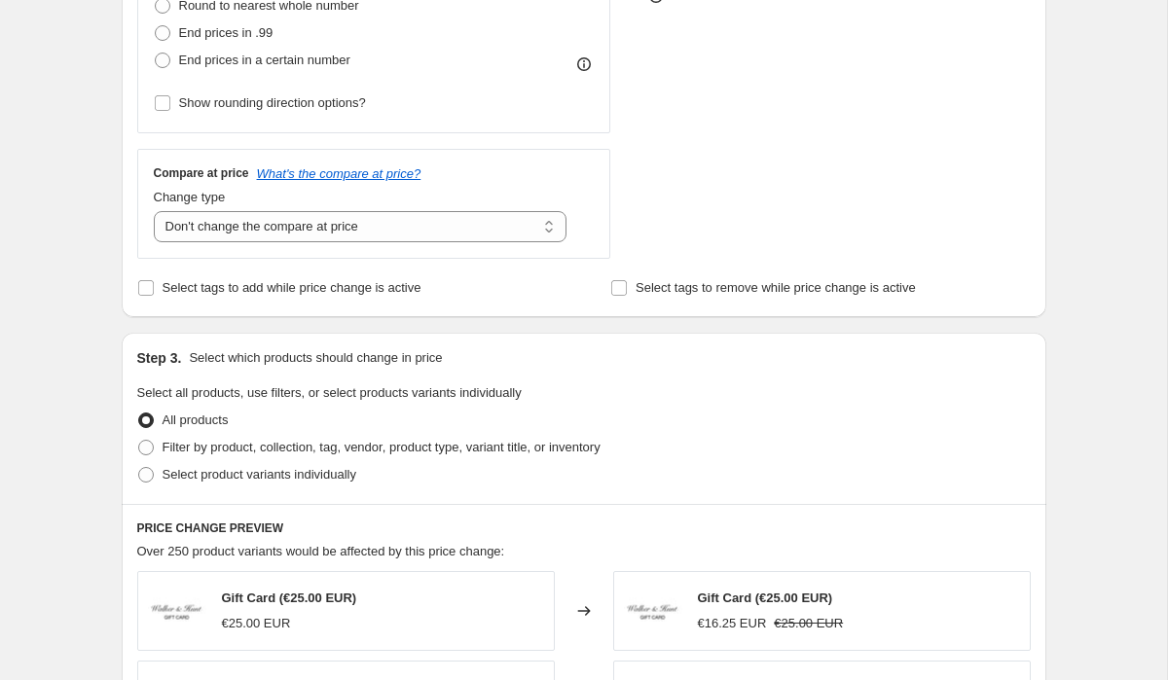
scroll to position [656, 0]
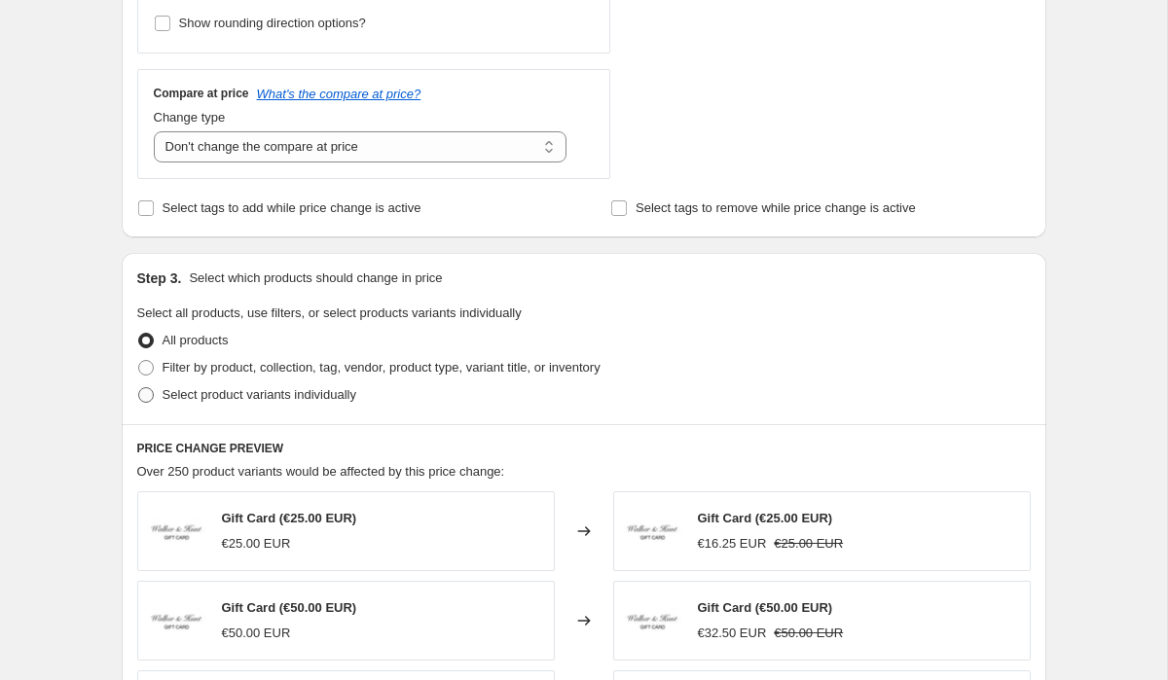
click at [145, 396] on span at bounding box center [146, 395] width 16 height 16
click at [139, 388] on input "Select product variants individually" at bounding box center [138, 387] width 1 height 1
radio input "true"
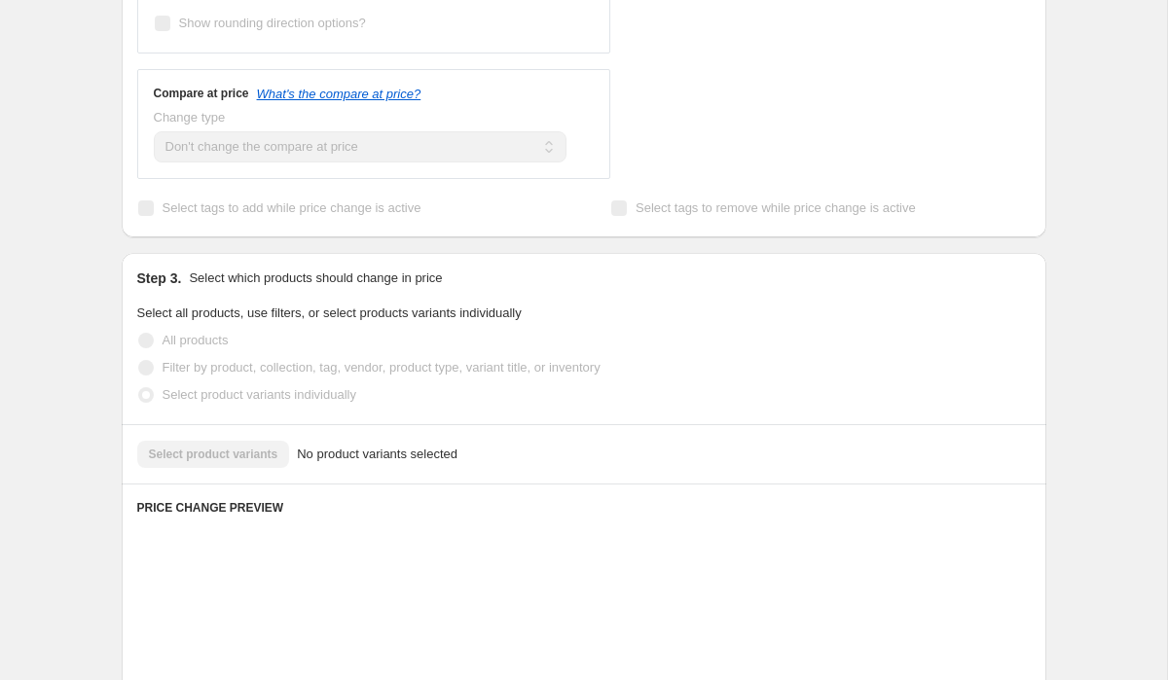
click at [241, 450] on div "Select product variants No product variants selected" at bounding box center [583, 454] width 893 height 27
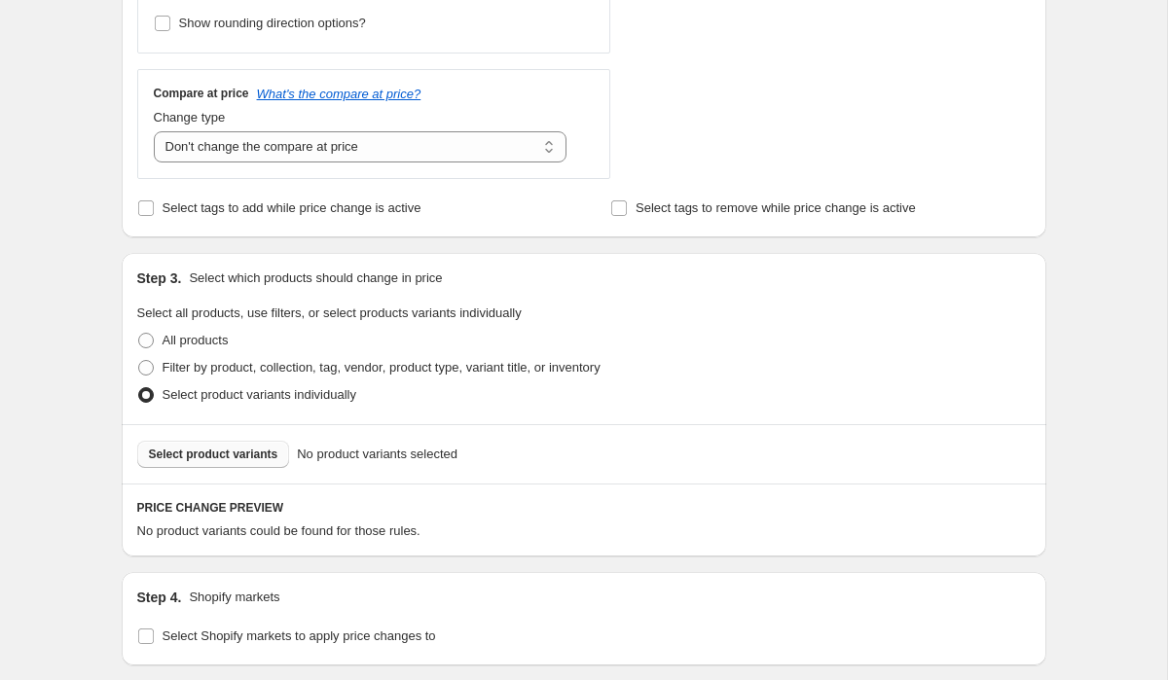
click at [220, 451] on span "Select product variants" at bounding box center [213, 455] width 129 height 16
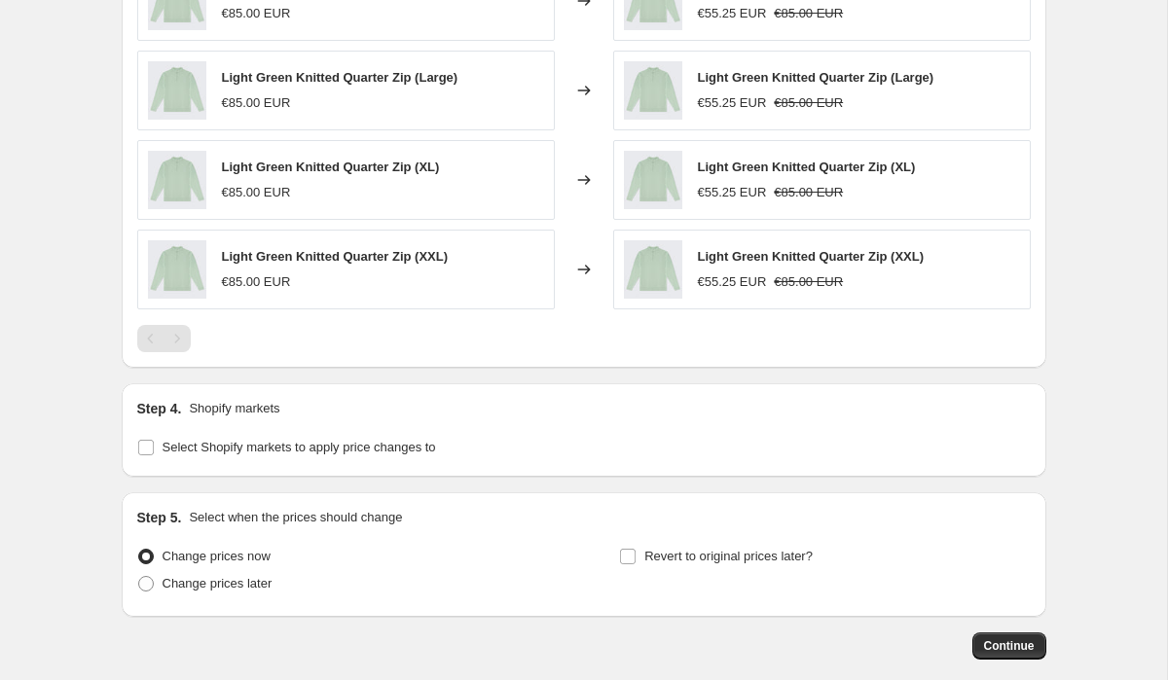
scroll to position [1373, 0]
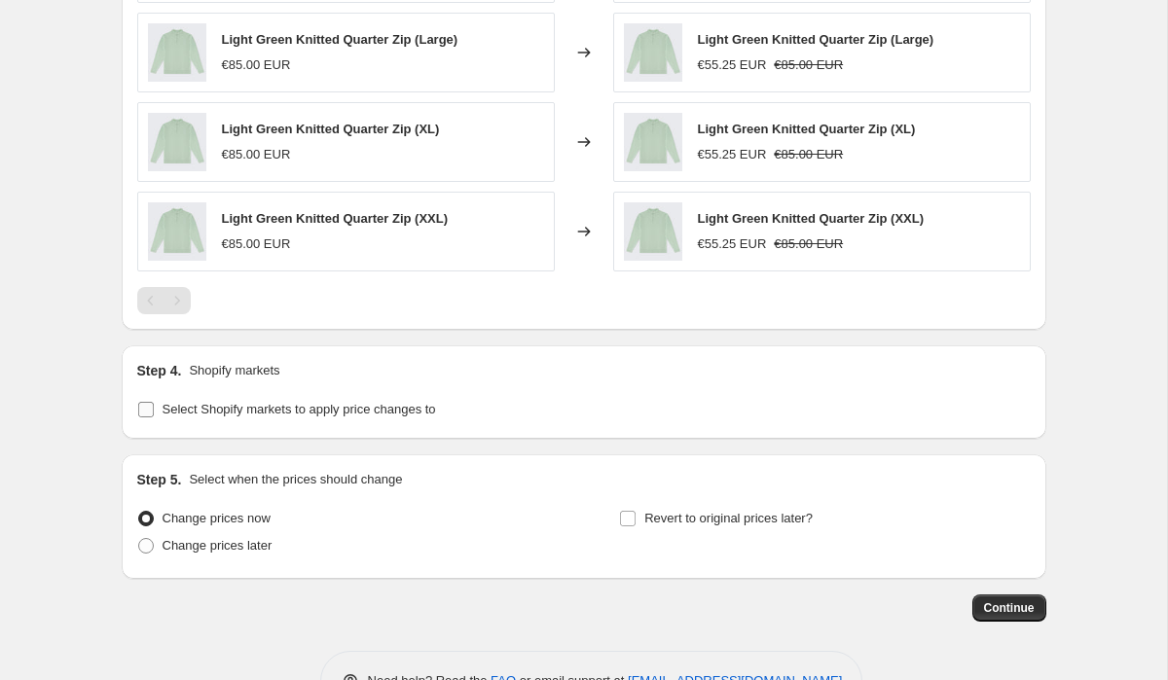
click at [151, 406] on input "Select Shopify markets to apply price changes to" at bounding box center [146, 410] width 16 height 16
checkbox input "true"
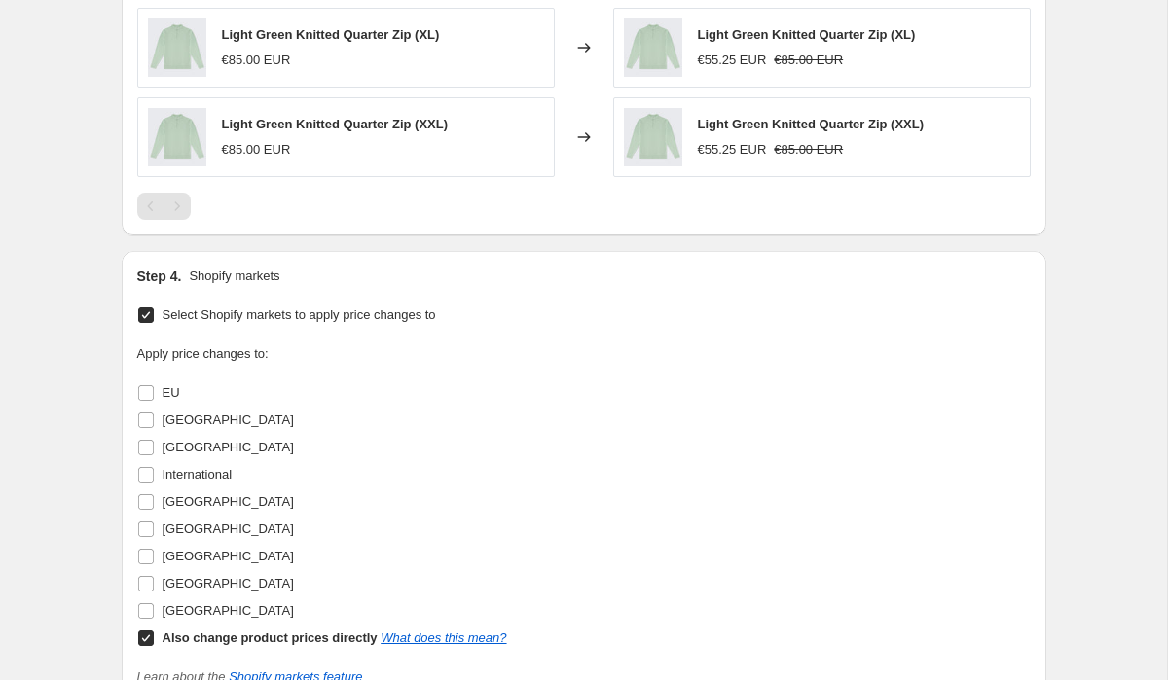
scroll to position [1525, 0]
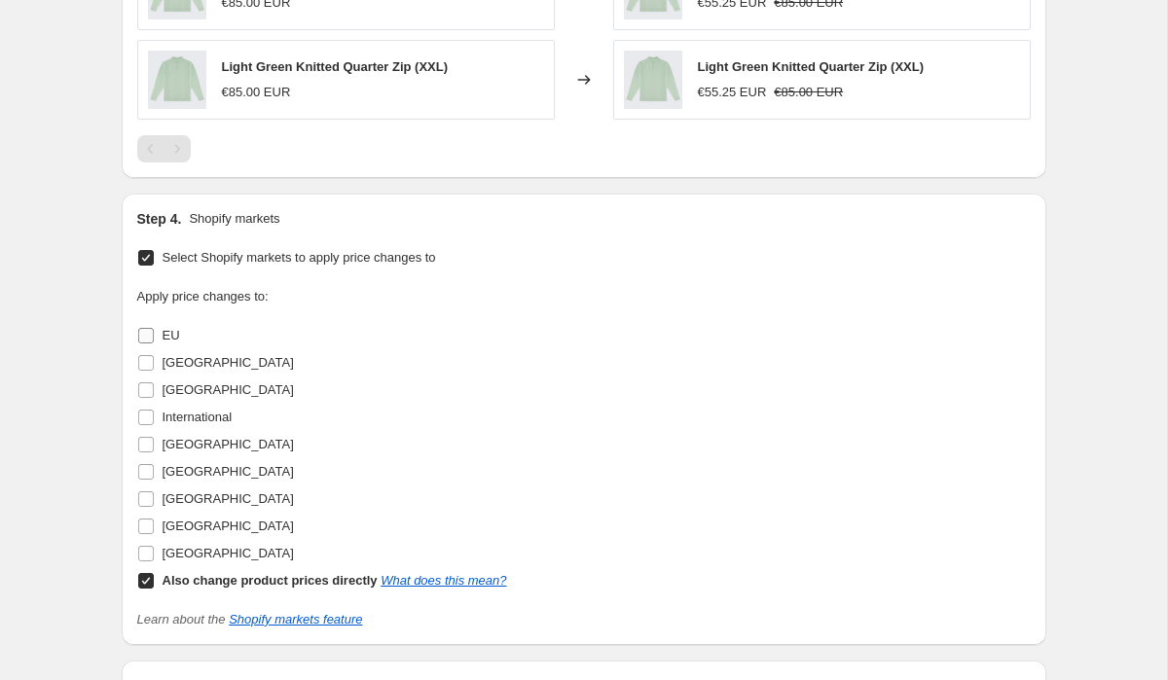
click at [145, 339] on input "EU" at bounding box center [146, 336] width 16 height 16
checkbox input "true"
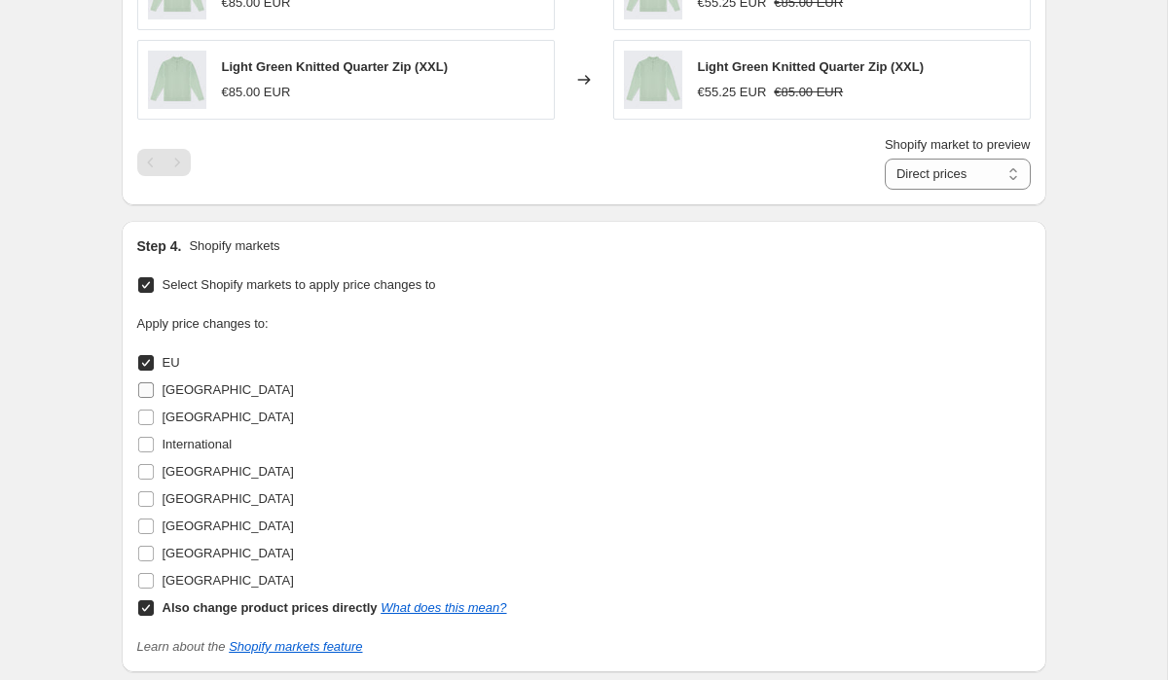
click at [149, 390] on input "Australia" at bounding box center [146, 390] width 16 height 16
checkbox input "true"
click at [149, 415] on input "Canada" at bounding box center [146, 418] width 16 height 16
checkbox input "true"
click at [149, 445] on input "International" at bounding box center [146, 445] width 16 height 16
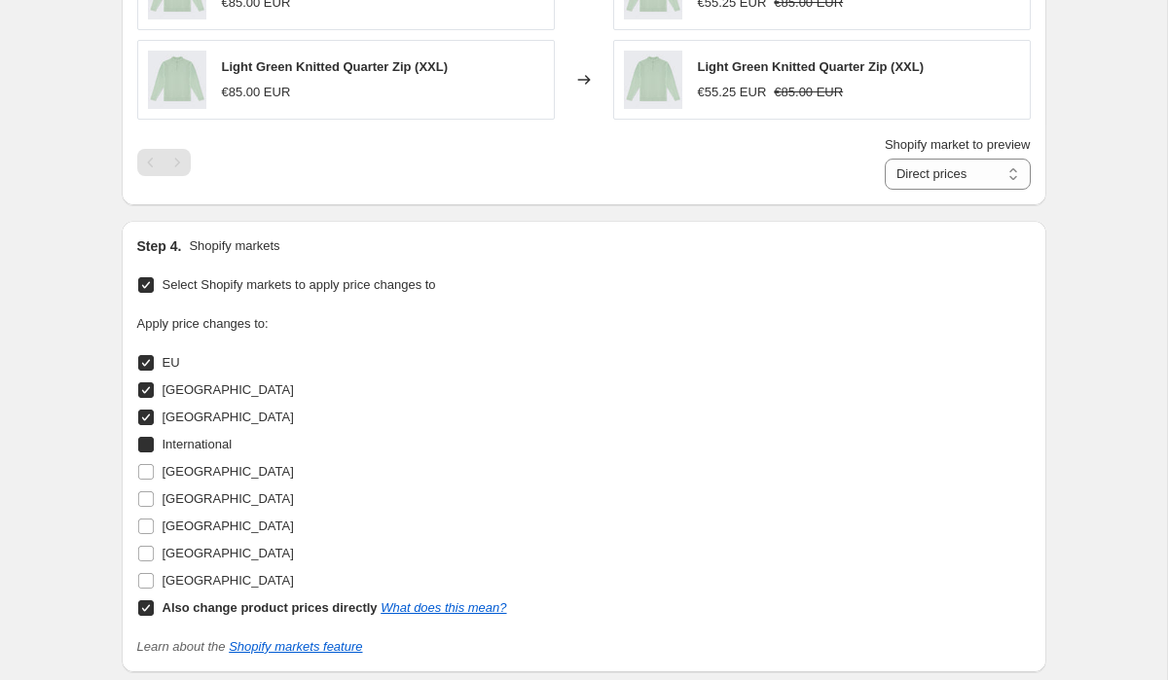
checkbox input "true"
click at [148, 473] on input "Ireland" at bounding box center [146, 472] width 16 height 16
checkbox input "true"
click at [148, 497] on input "Spain" at bounding box center [146, 499] width 16 height 16
checkbox input "true"
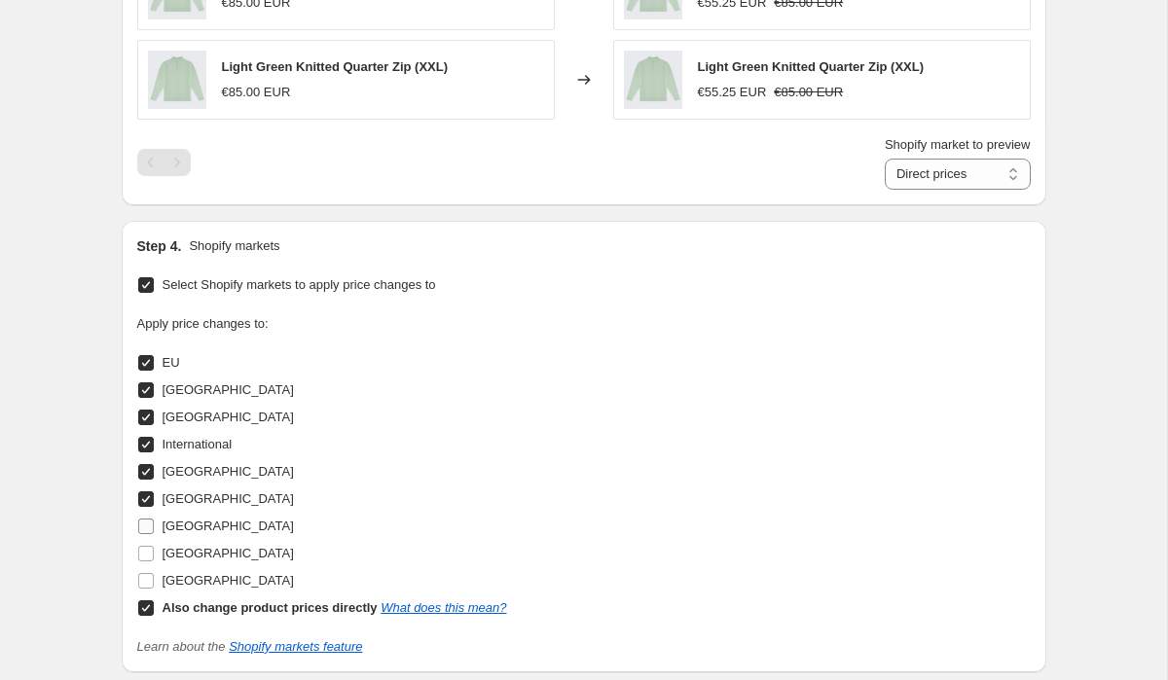
click at [148, 539] on label "UAE" at bounding box center [215, 526] width 157 height 27
click at [148, 534] on input "UAE" at bounding box center [146, 527] width 16 height 16
checkbox input "true"
click at [145, 583] on input "United States" at bounding box center [146, 581] width 16 height 16
checkbox input "true"
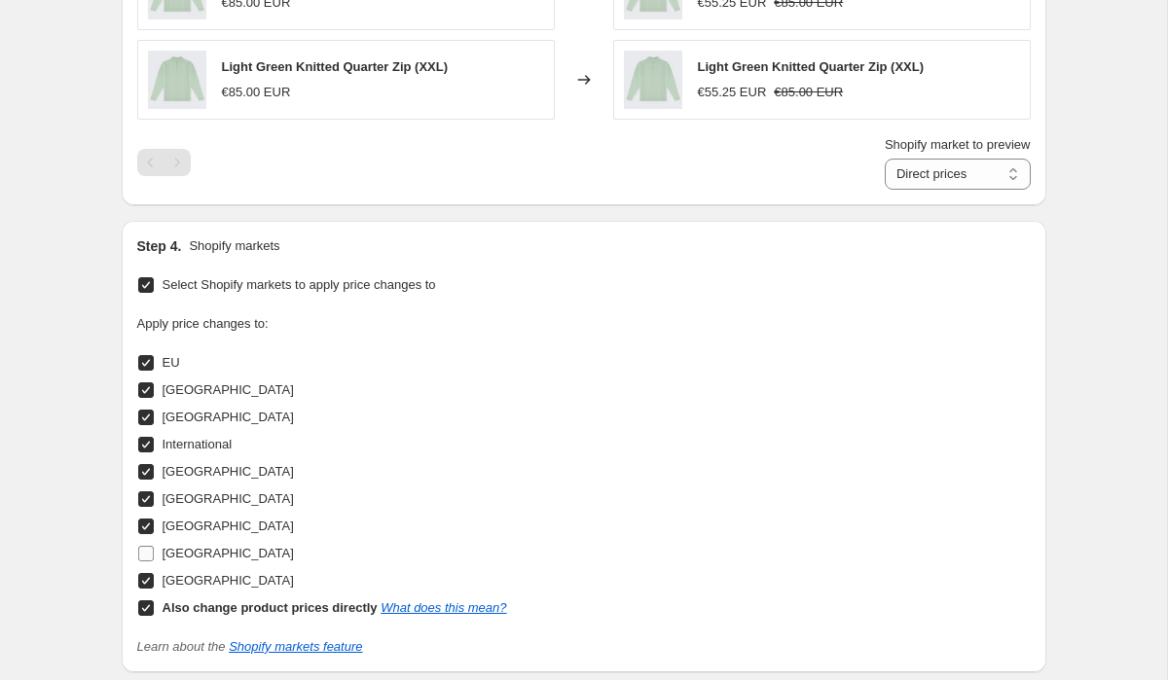
click at [148, 546] on input "United Kingdom" at bounding box center [146, 554] width 16 height 16
checkbox input "true"
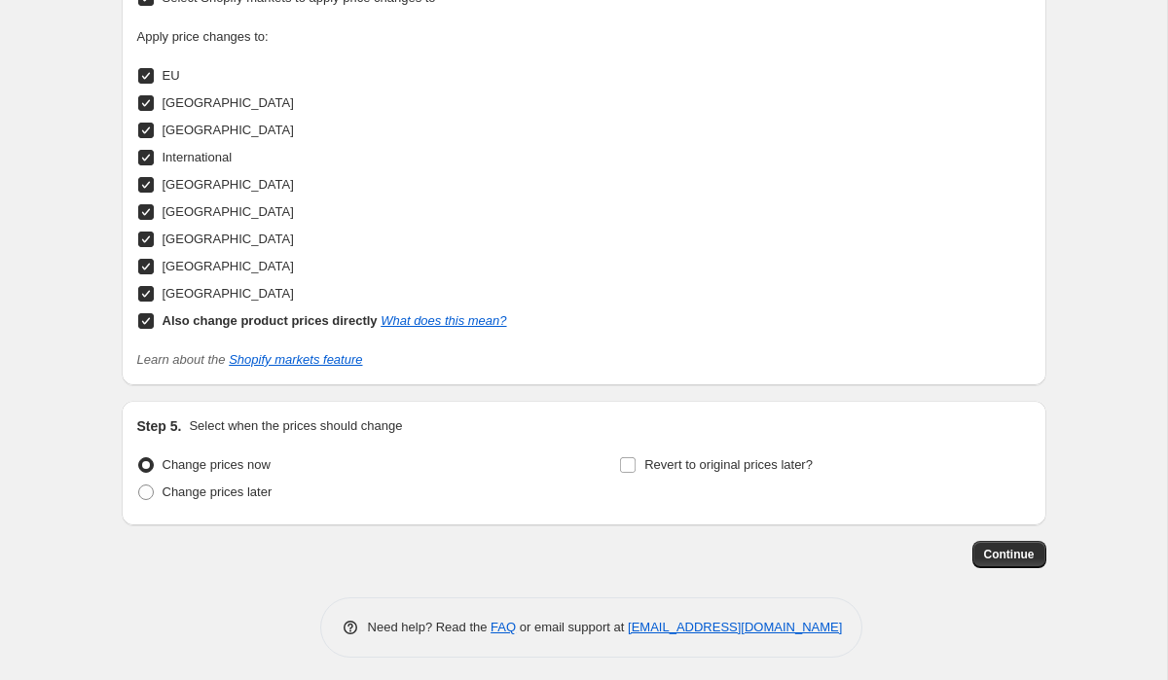
scroll to position [1819, 0]
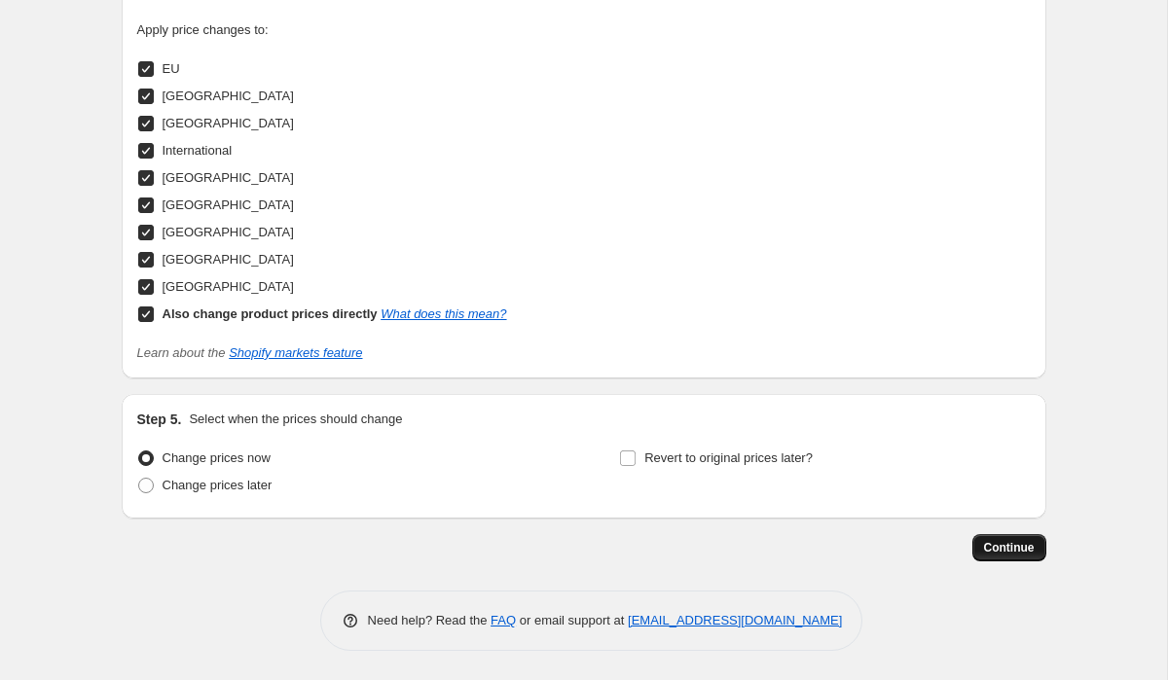
click at [1018, 546] on span "Continue" at bounding box center [1009, 548] width 51 height 16
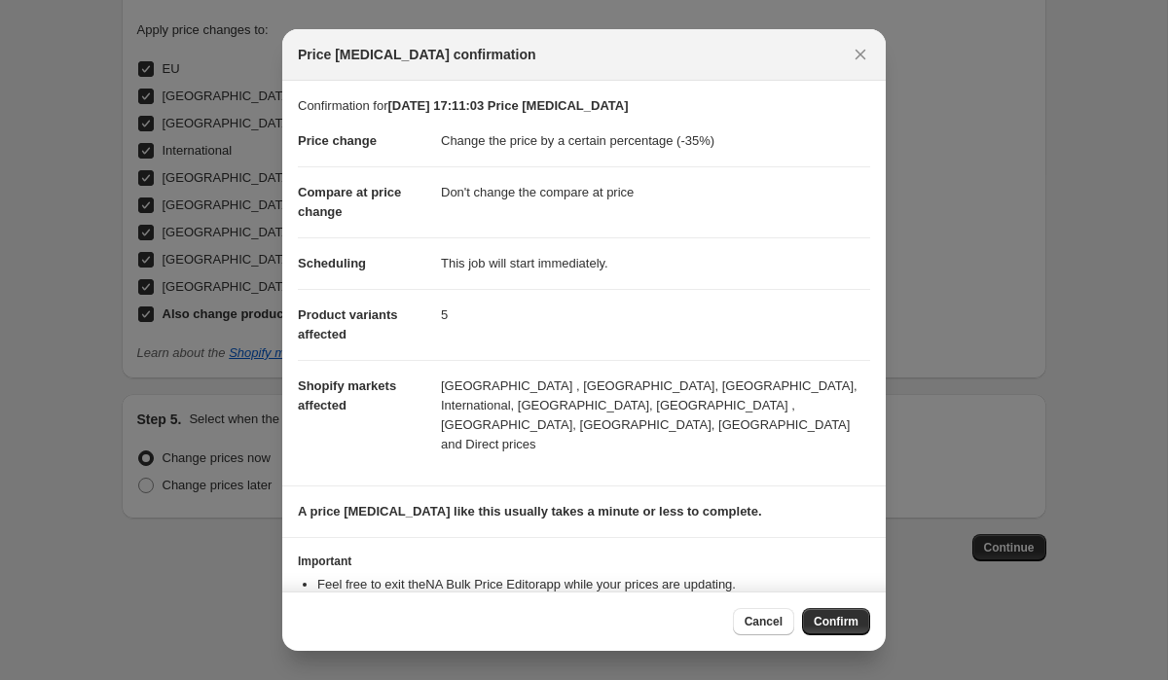
scroll to position [50, 0]
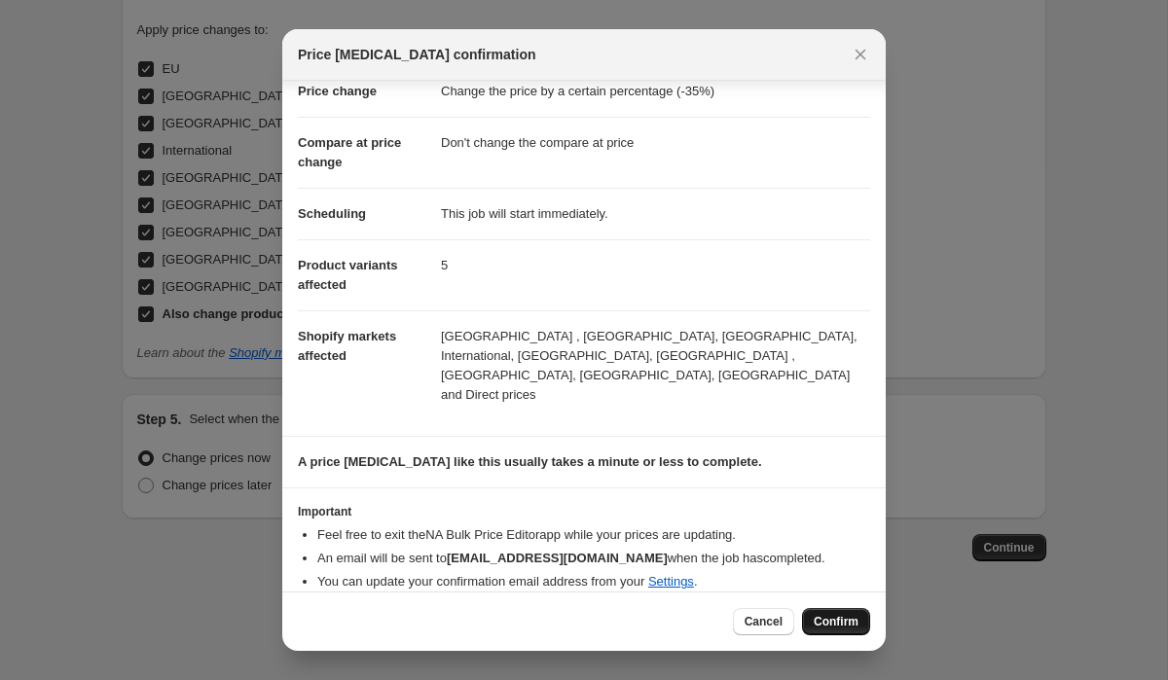
click at [844, 621] on span "Confirm" at bounding box center [835, 622] width 45 height 16
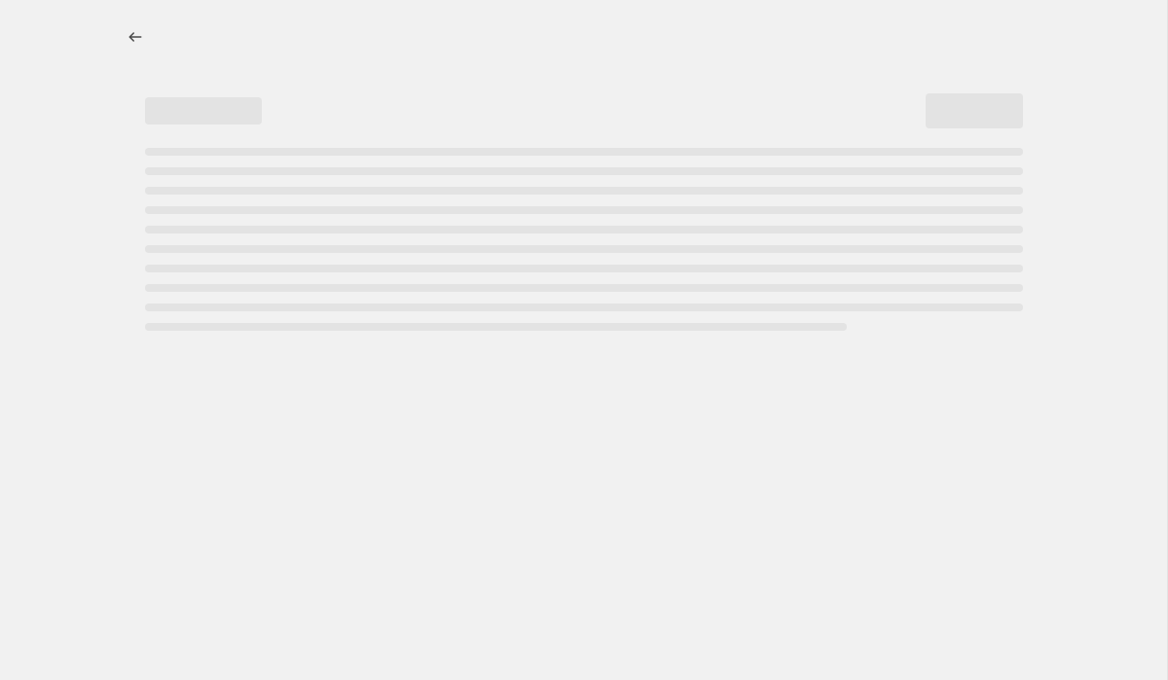
select select "percentage"
select select "no_change"
